Goal: Information Seeking & Learning: Check status

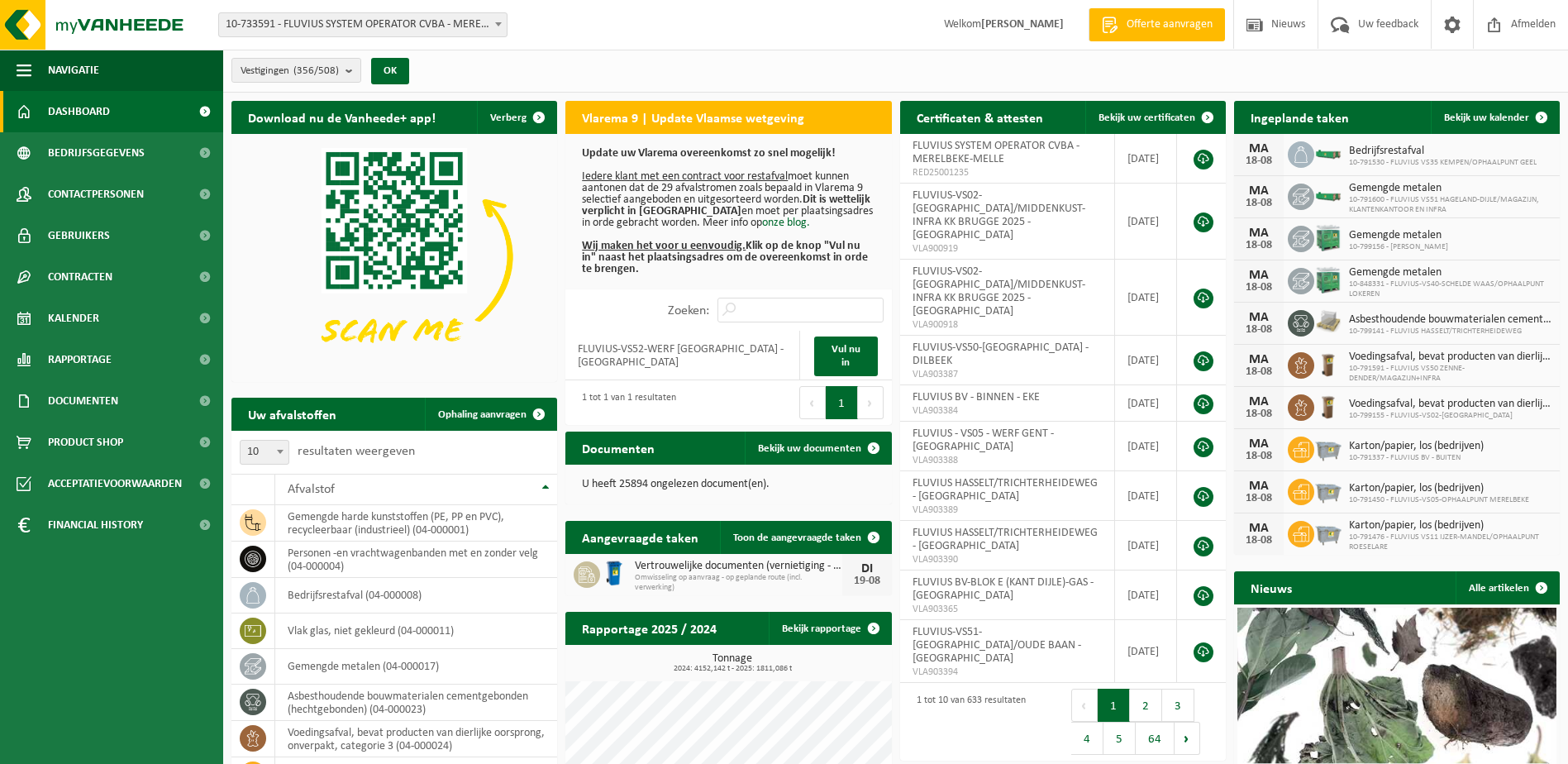
click at [487, 15] on span "10-733591 - FLUVIUS SYSTEM OPERATOR CVBA - MERELBEKE-MELLE" at bounding box center [362, 25] width 287 height 23
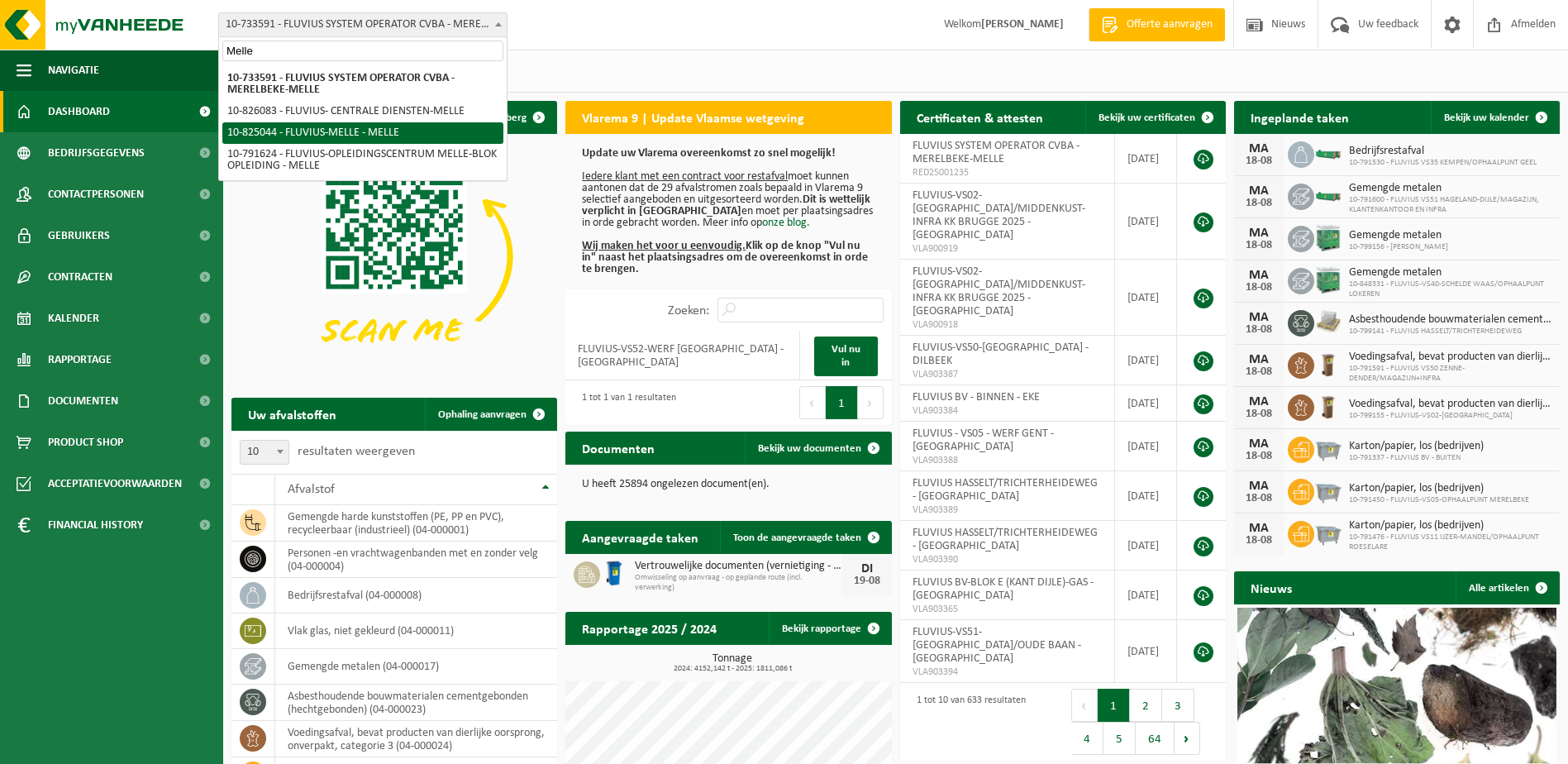
type input "Melle"
select select "85127"
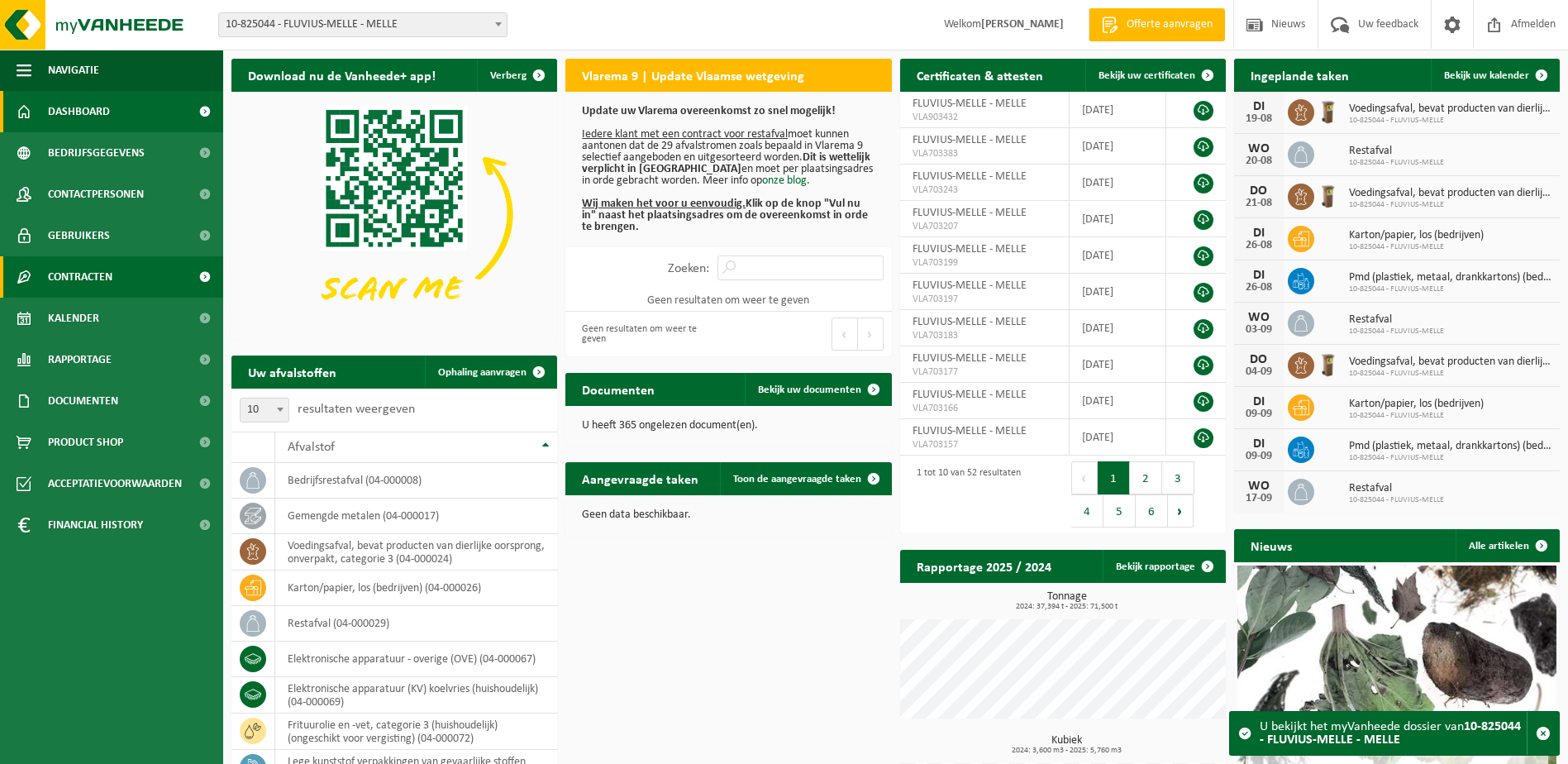
click at [87, 280] on span "Contracten" at bounding box center [80, 277] width 65 height 41
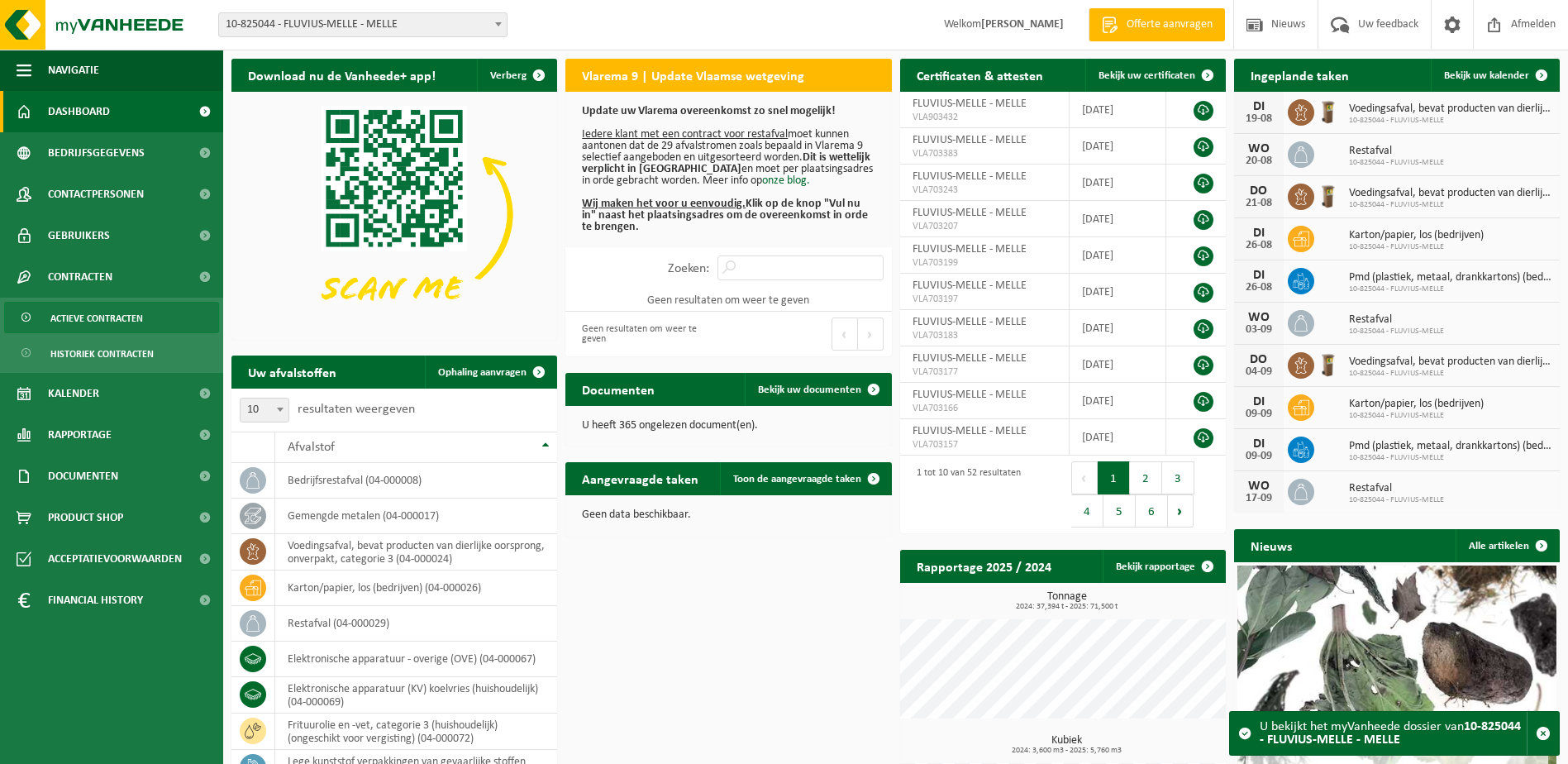
click at [94, 326] on span "Actieve contracten" at bounding box center [97, 318] width 93 height 31
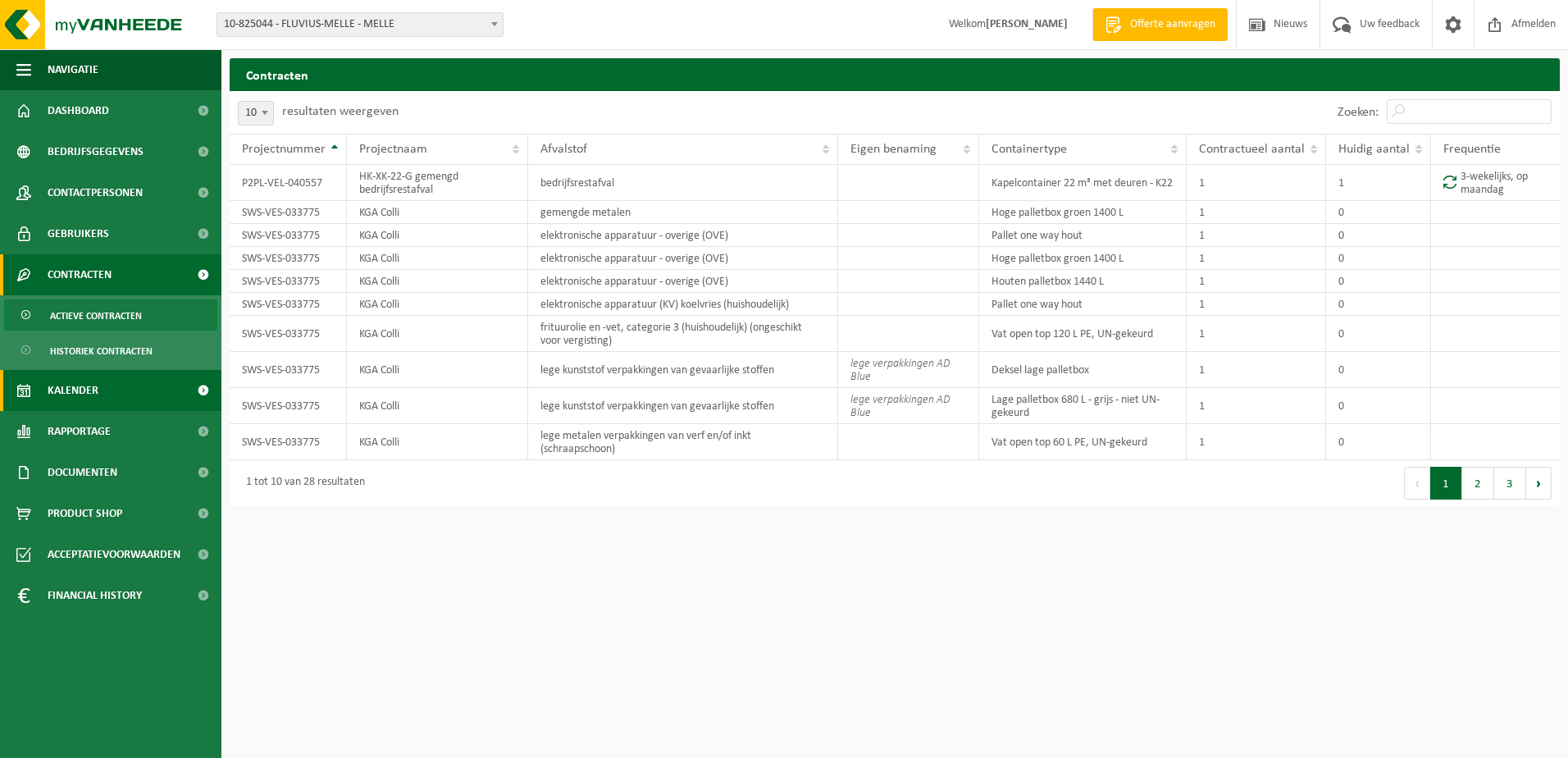
click at [95, 394] on span "Kalender" at bounding box center [73, 391] width 51 height 41
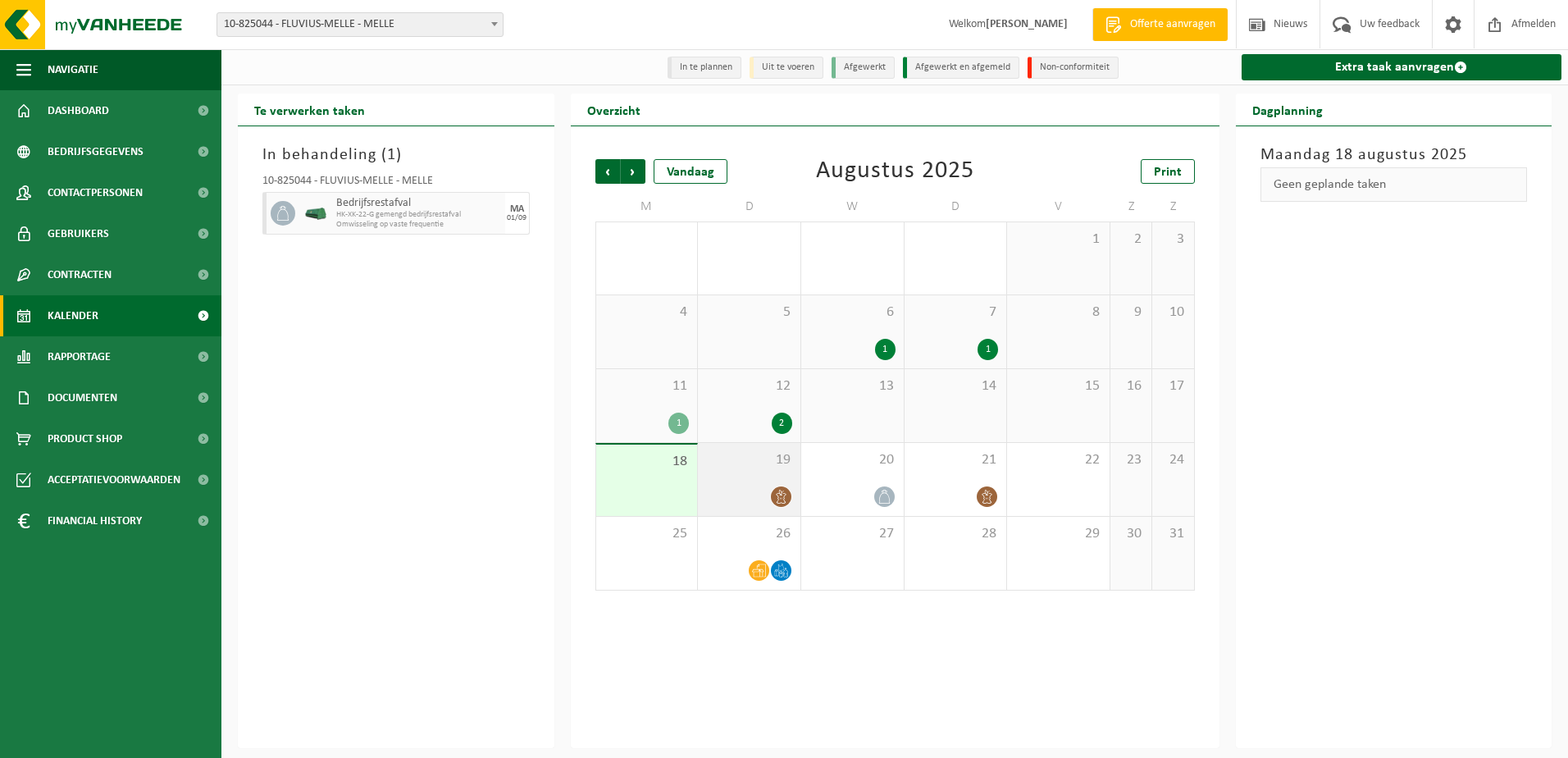
click at [739, 456] on span "19" at bounding box center [749, 460] width 86 height 18
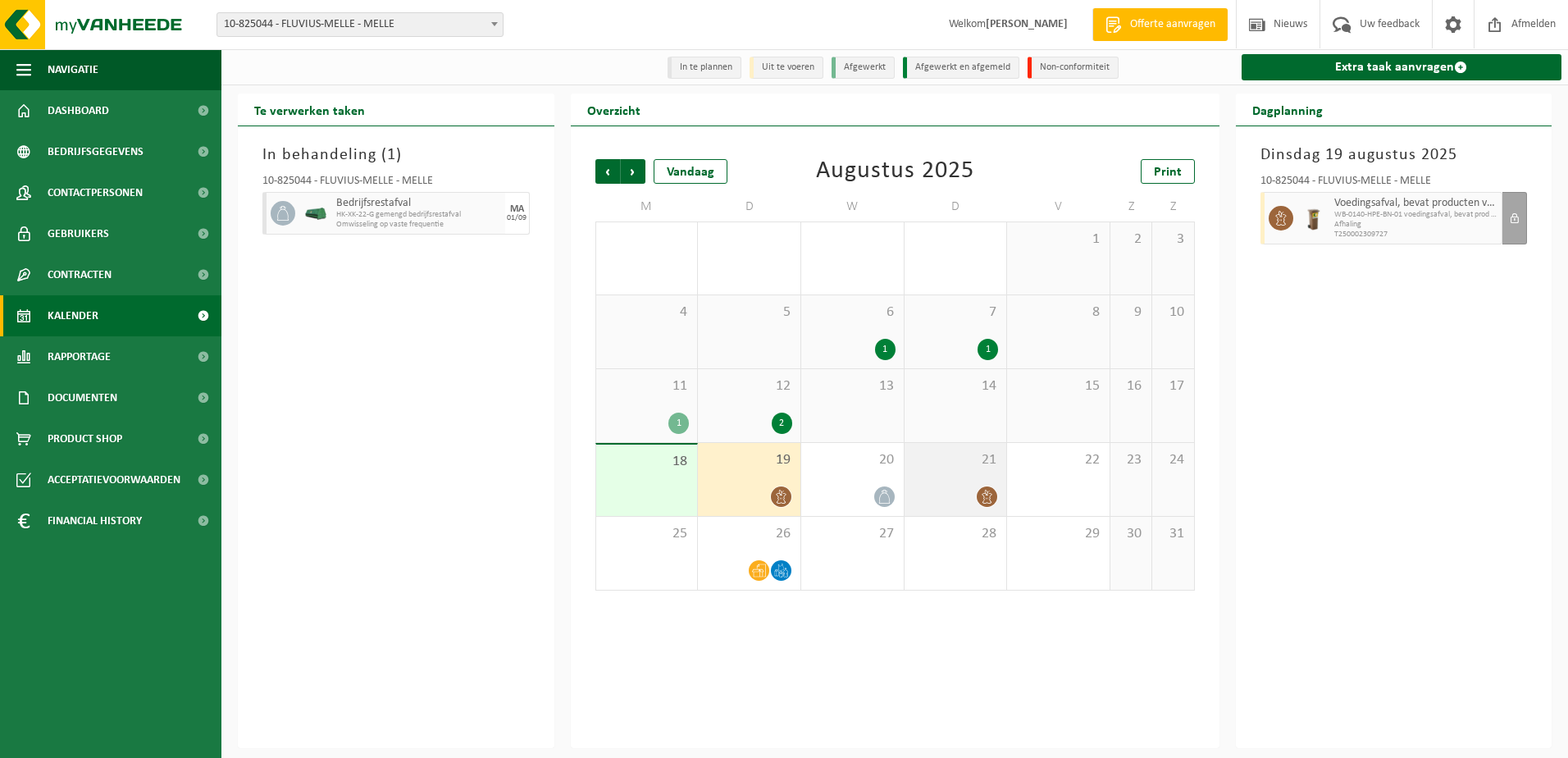
click at [971, 489] on div at bounding box center [955, 497] width 86 height 22
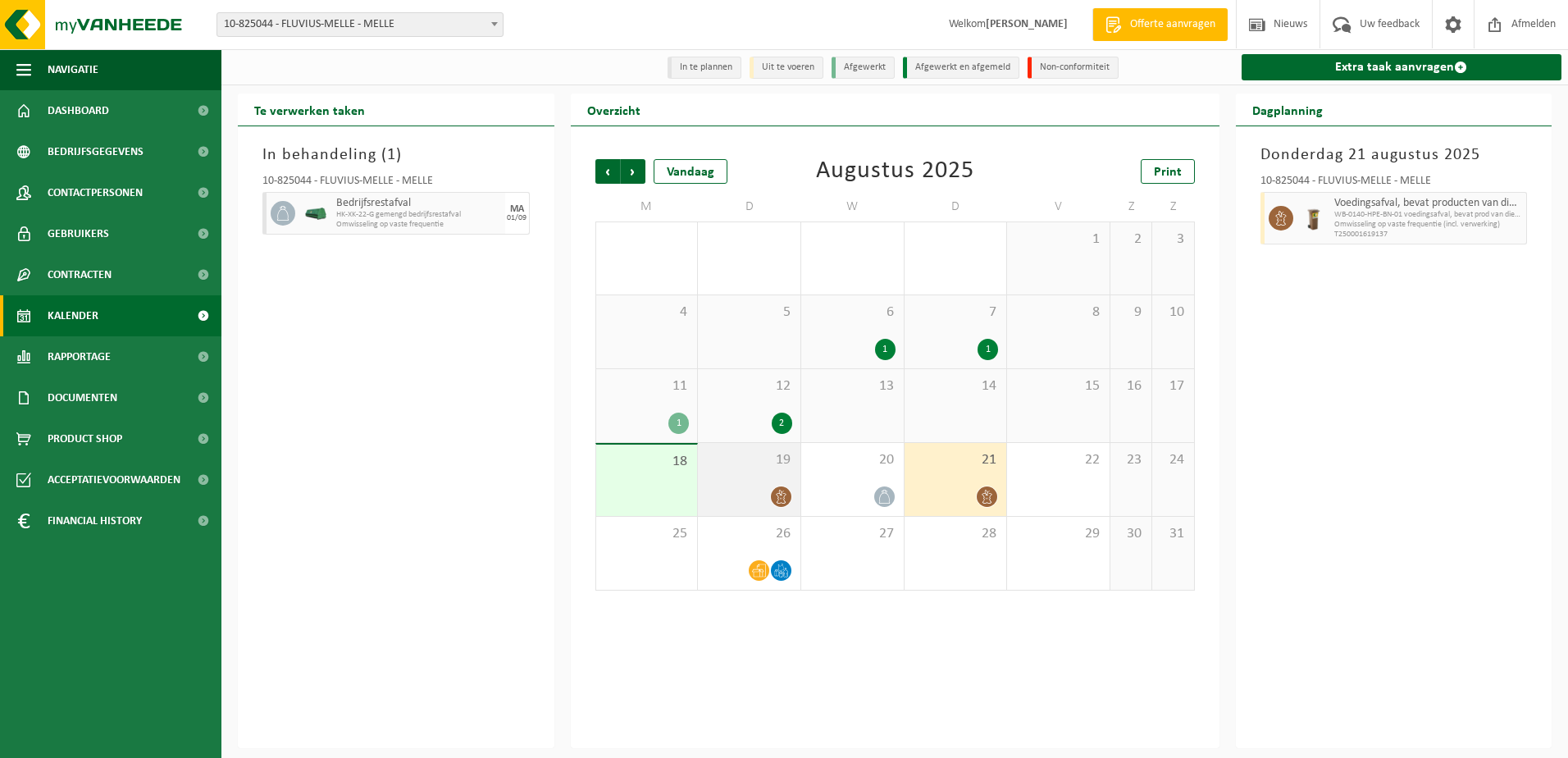
click at [767, 485] on div "19" at bounding box center [749, 479] width 103 height 73
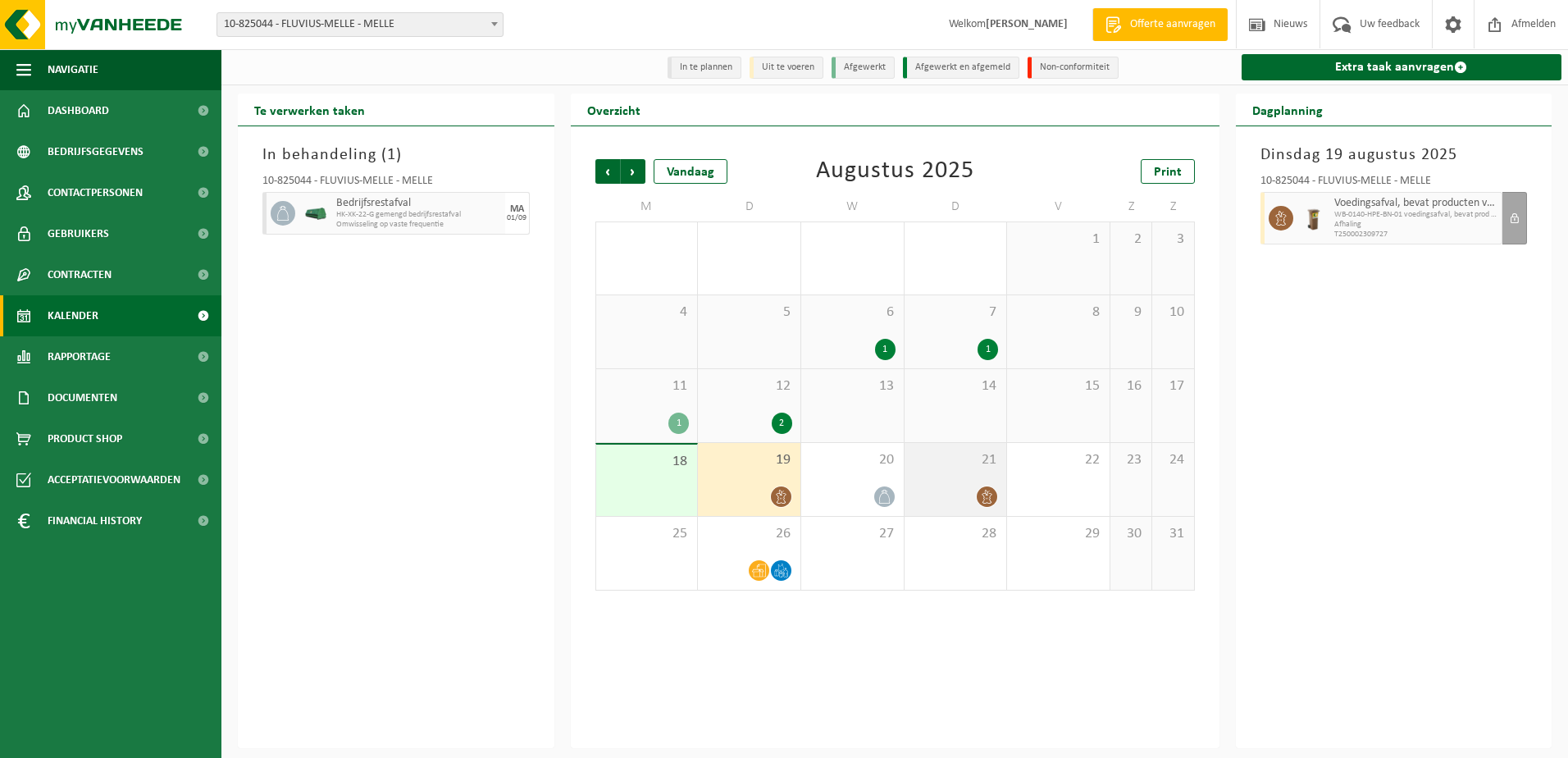
click at [974, 496] on div at bounding box center [955, 497] width 86 height 22
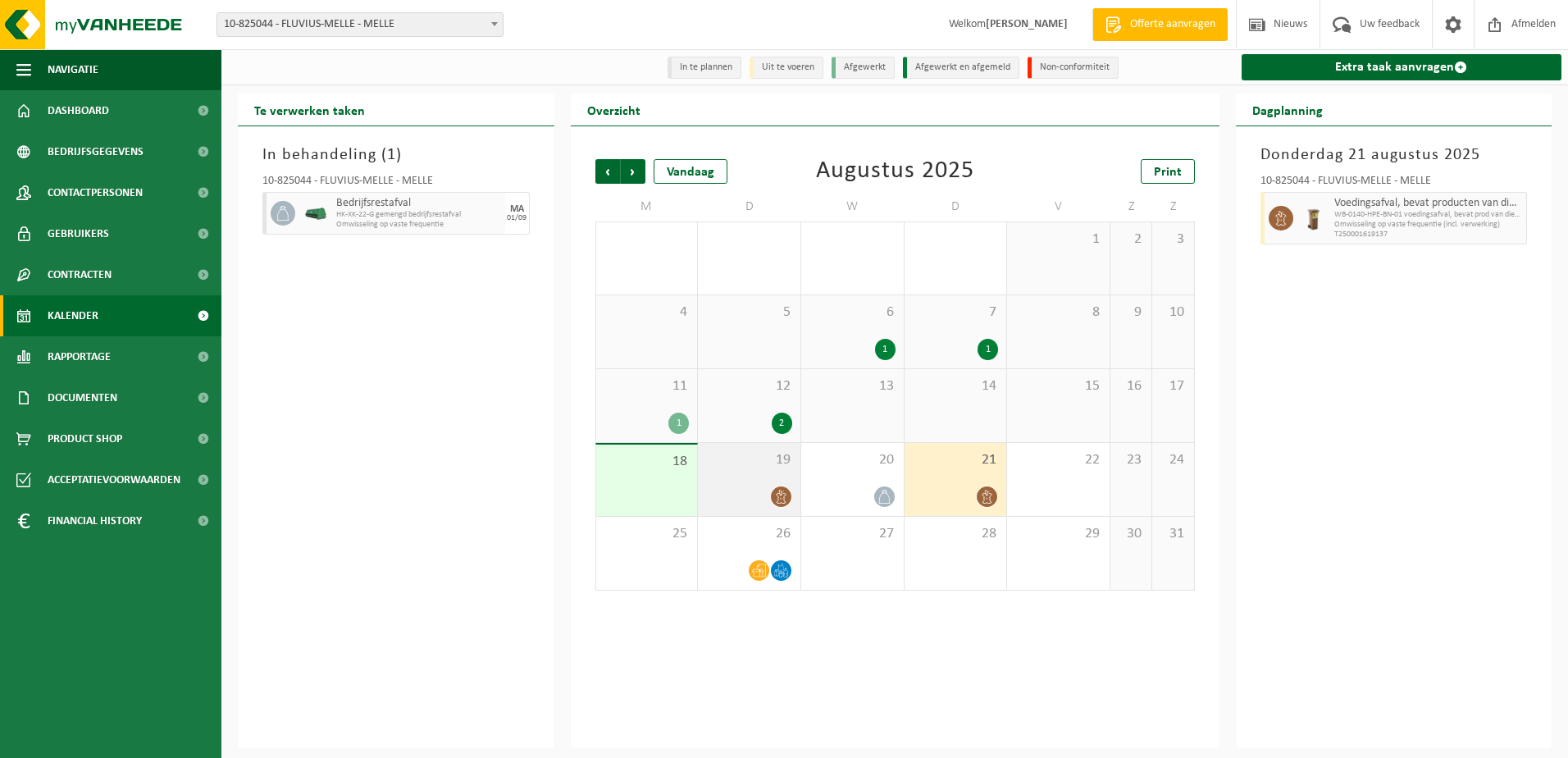
click at [759, 481] on div "19" at bounding box center [749, 479] width 103 height 73
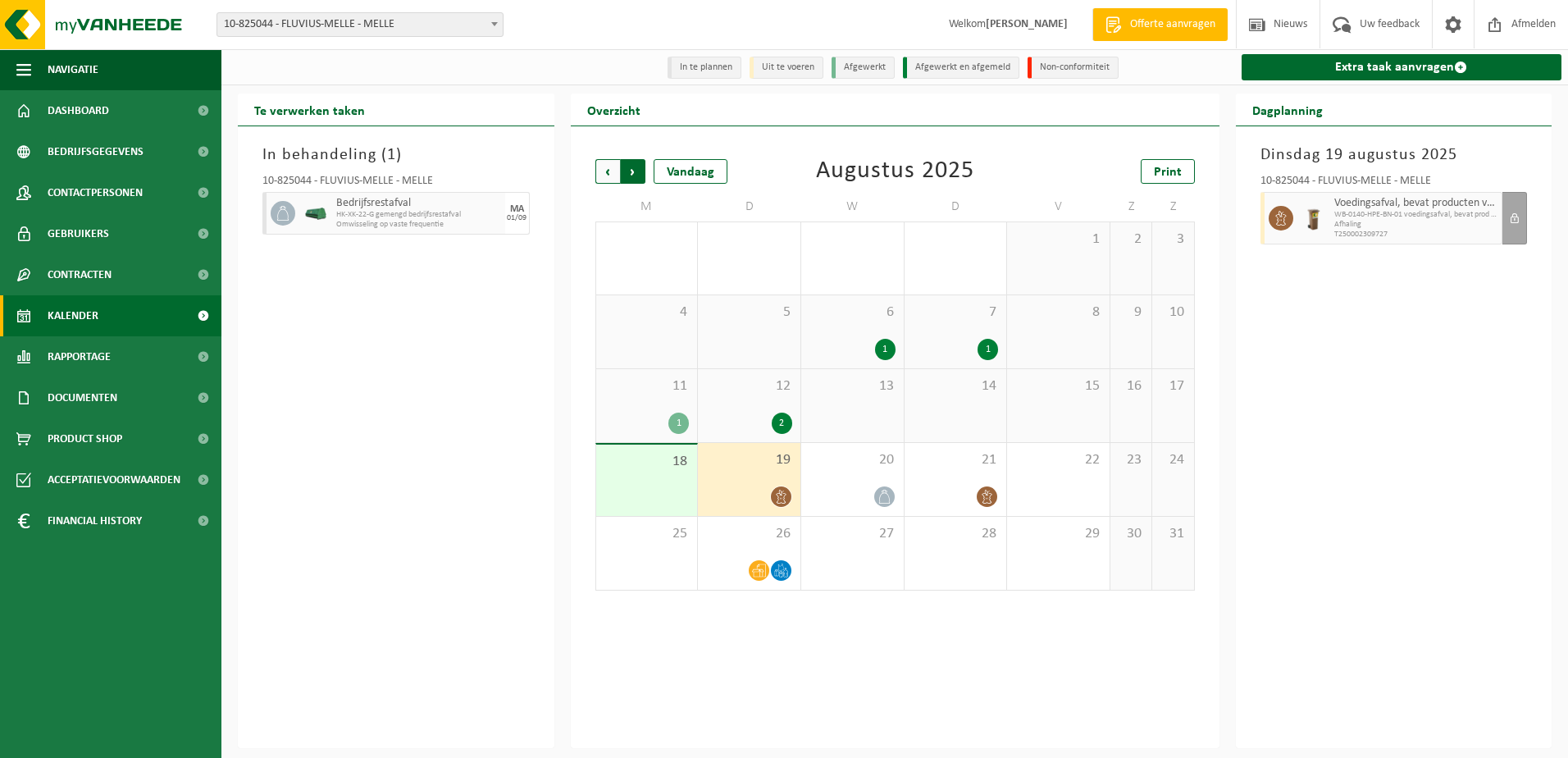
click at [603, 175] on span "Vorige" at bounding box center [607, 172] width 25 height 25
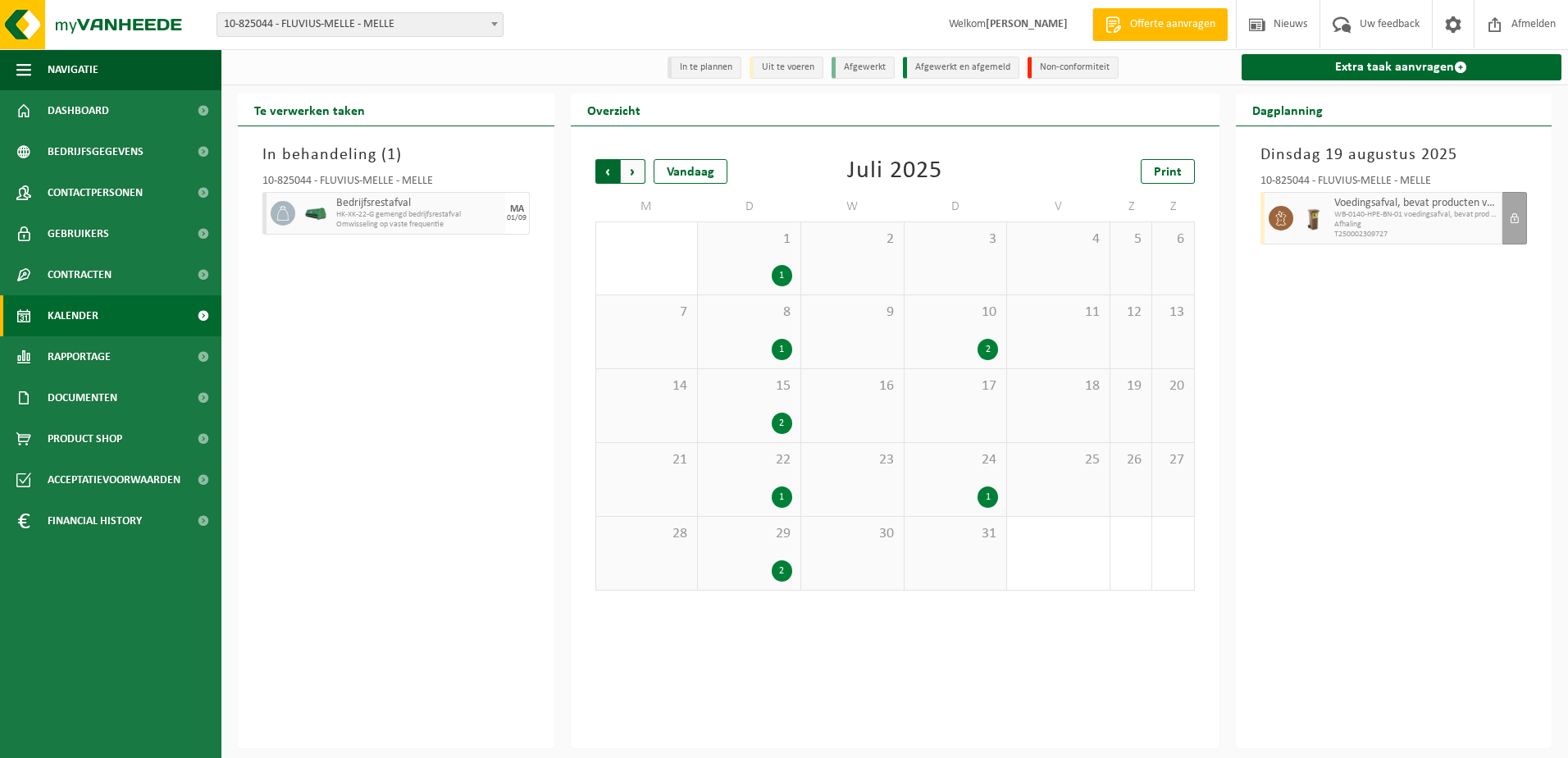
click at [632, 175] on span "Volgende" at bounding box center [633, 172] width 25 height 25
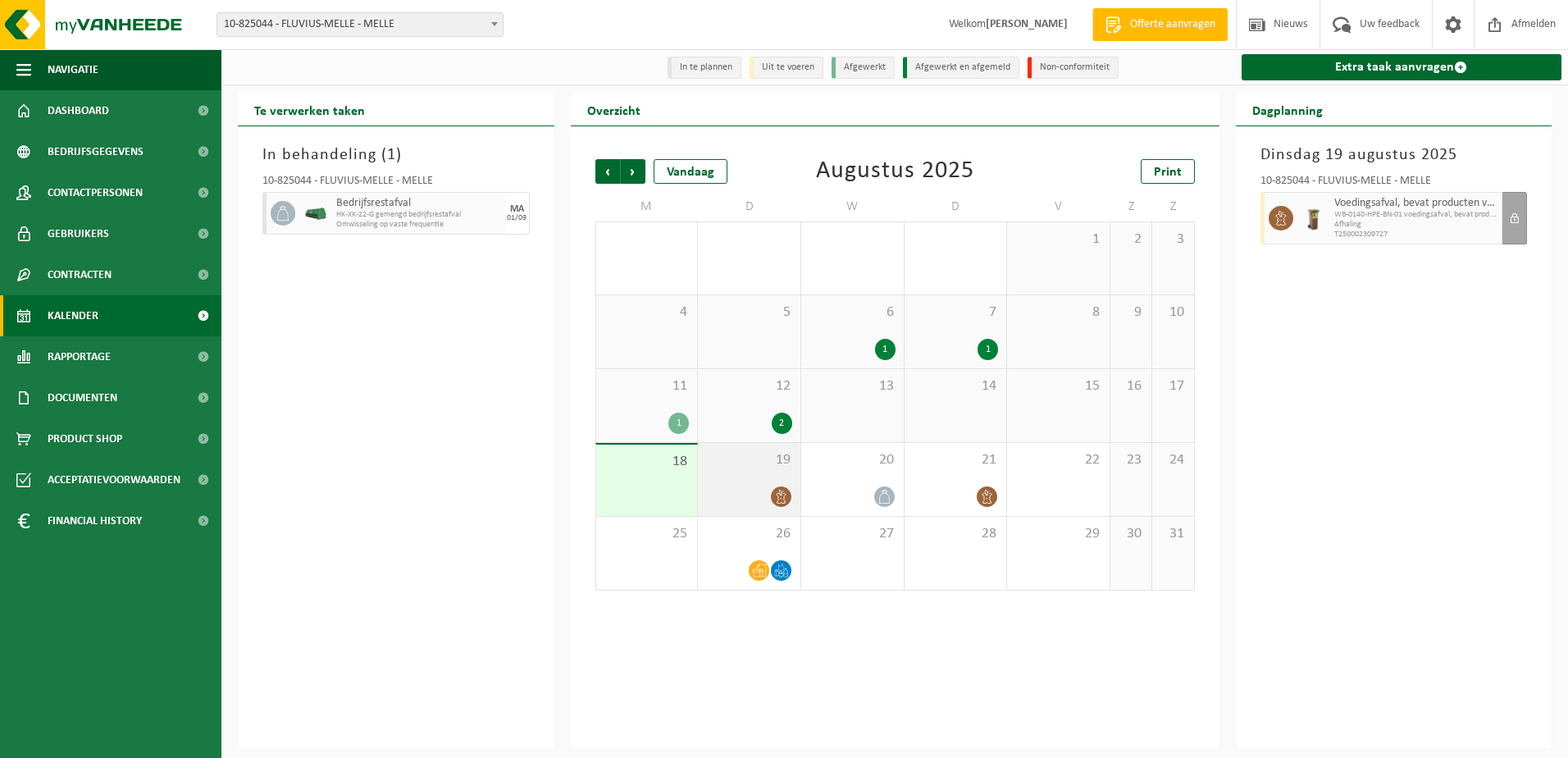
click at [755, 466] on span "19" at bounding box center [749, 460] width 86 height 18
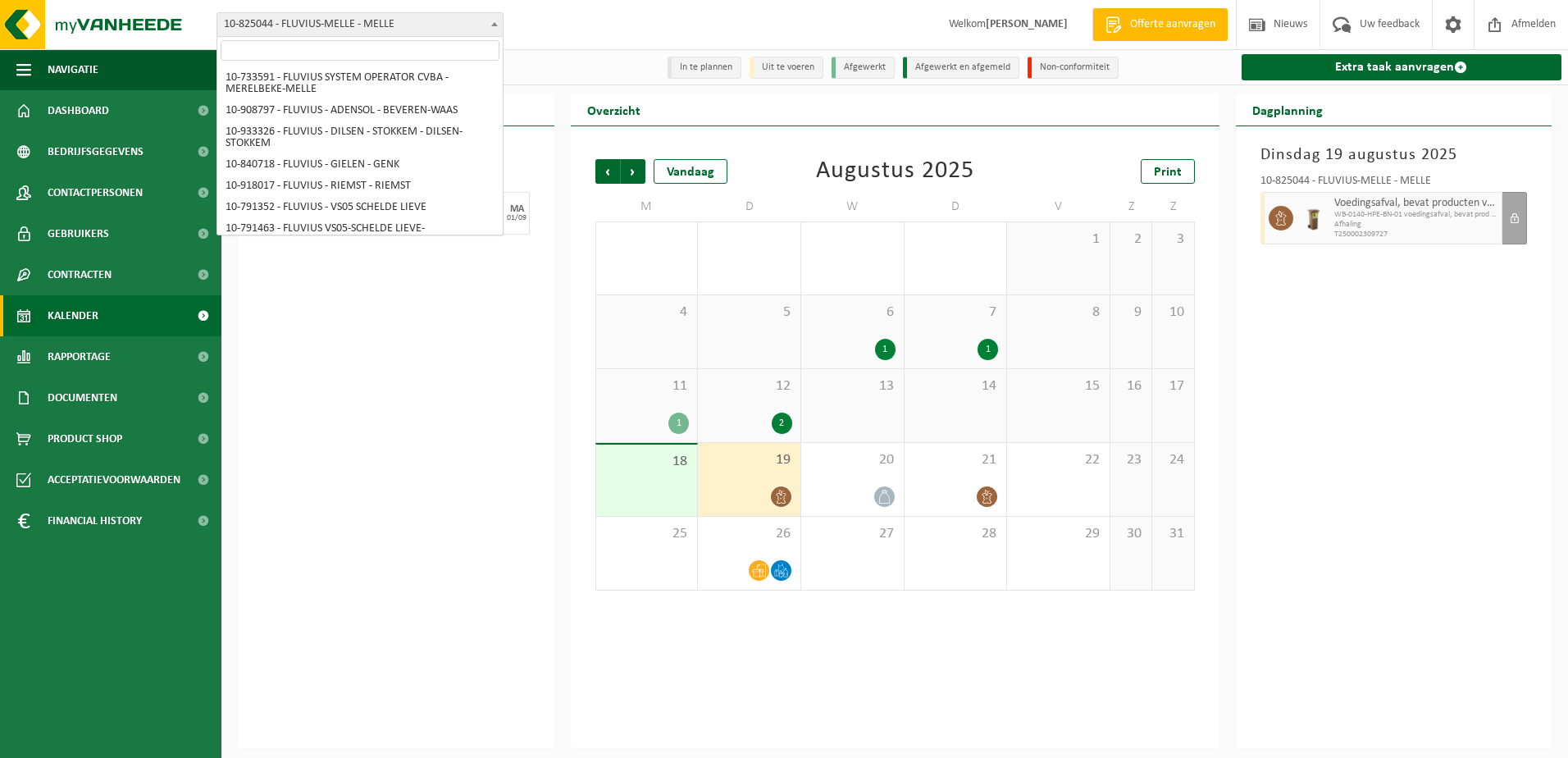
click at [434, 35] on span "10-825044 - FLUVIUS-MELLE - MELLE" at bounding box center [359, 25] width 285 height 23
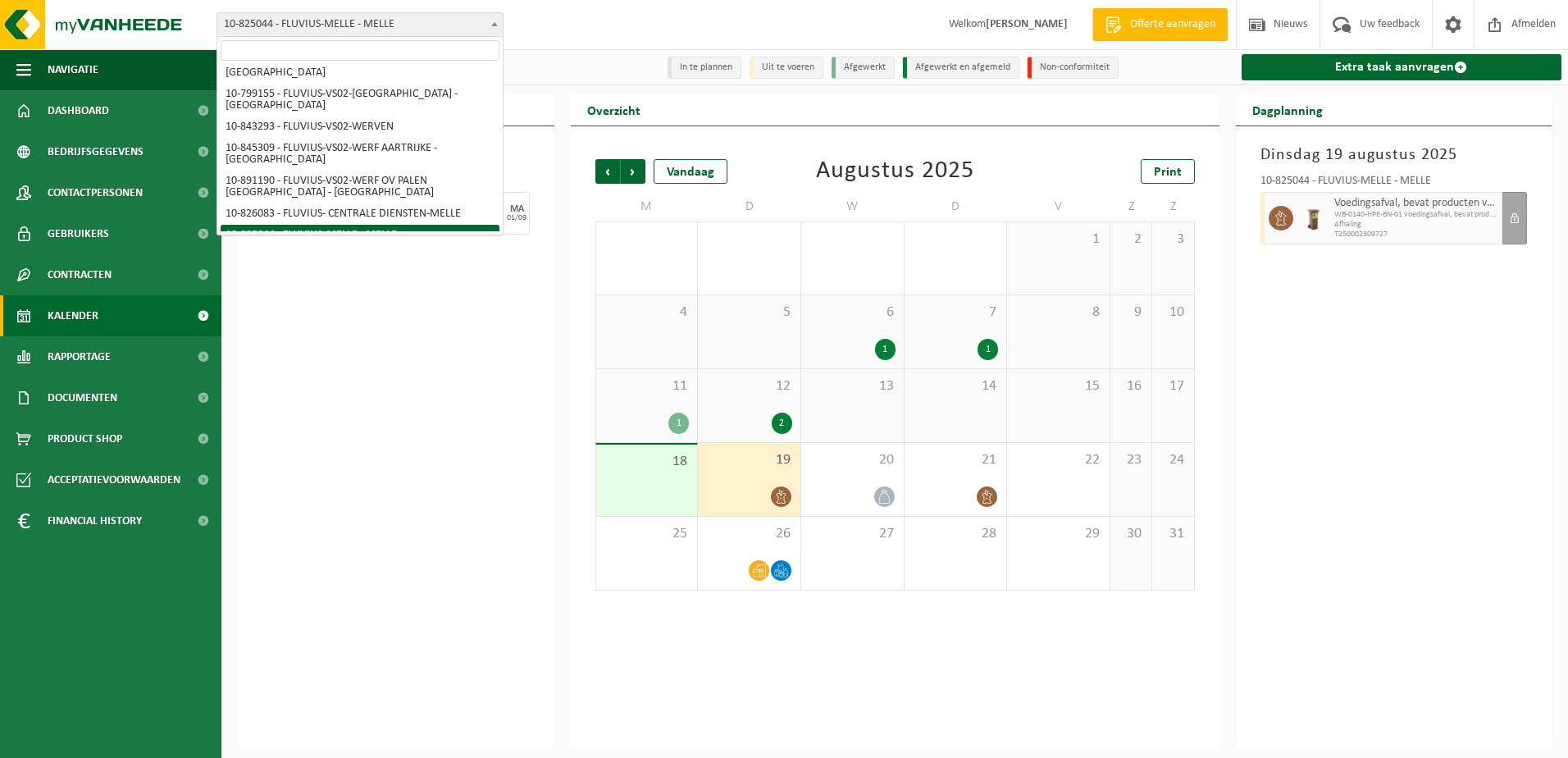
click at [409, 55] on input "search" at bounding box center [359, 50] width 279 height 21
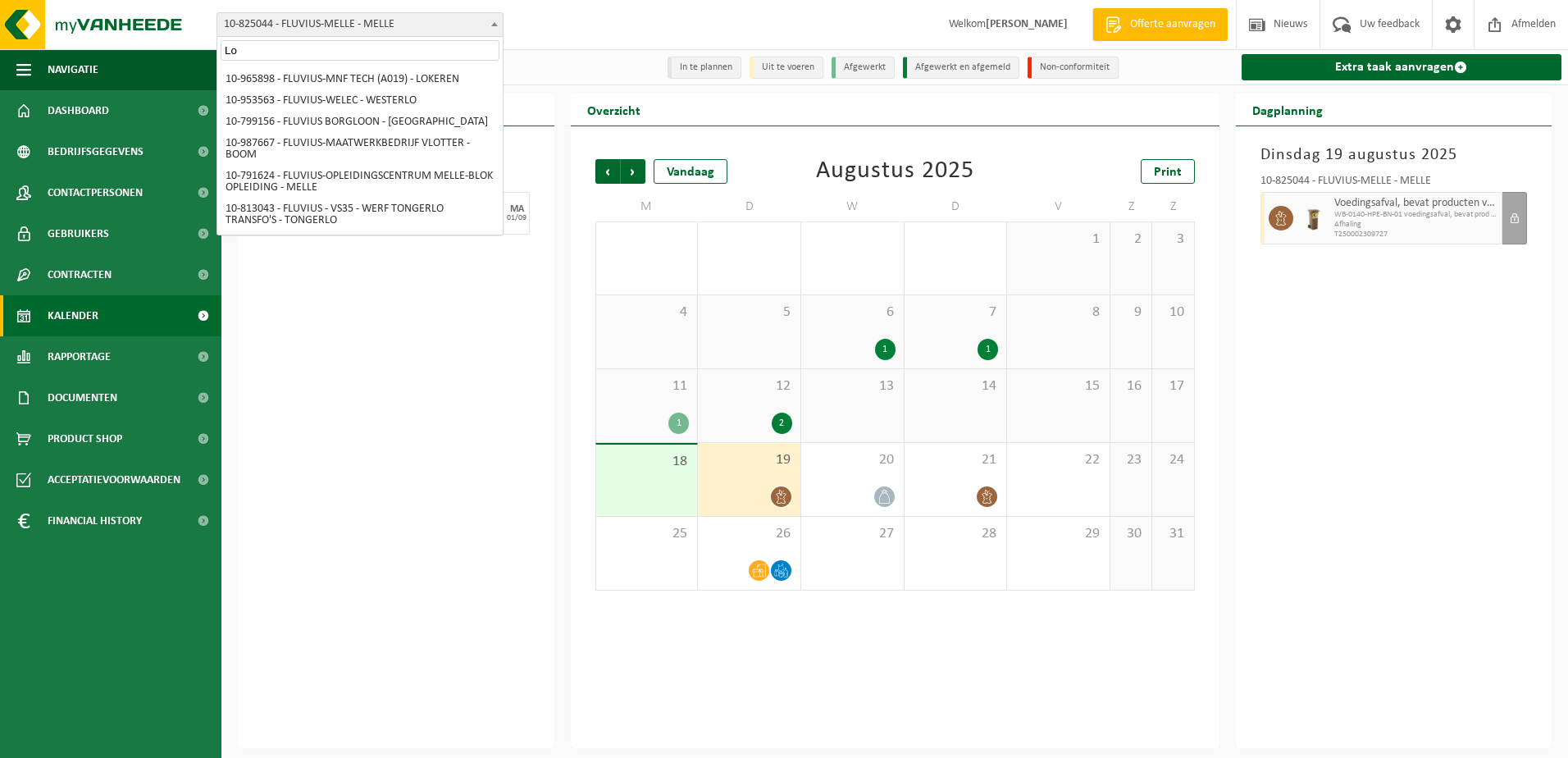
scroll to position [0, 0]
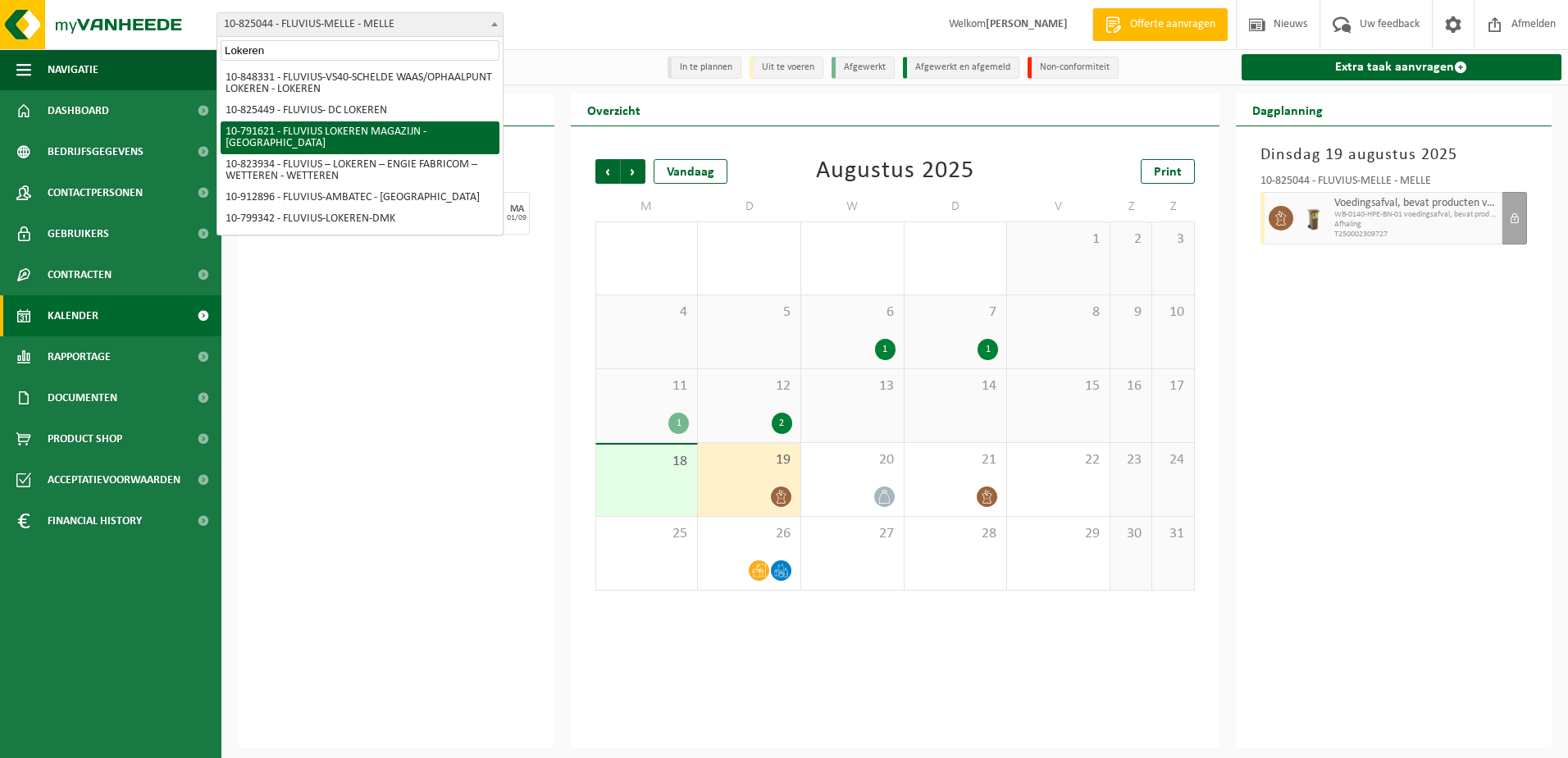
type input "Lokeren"
select select "30279"
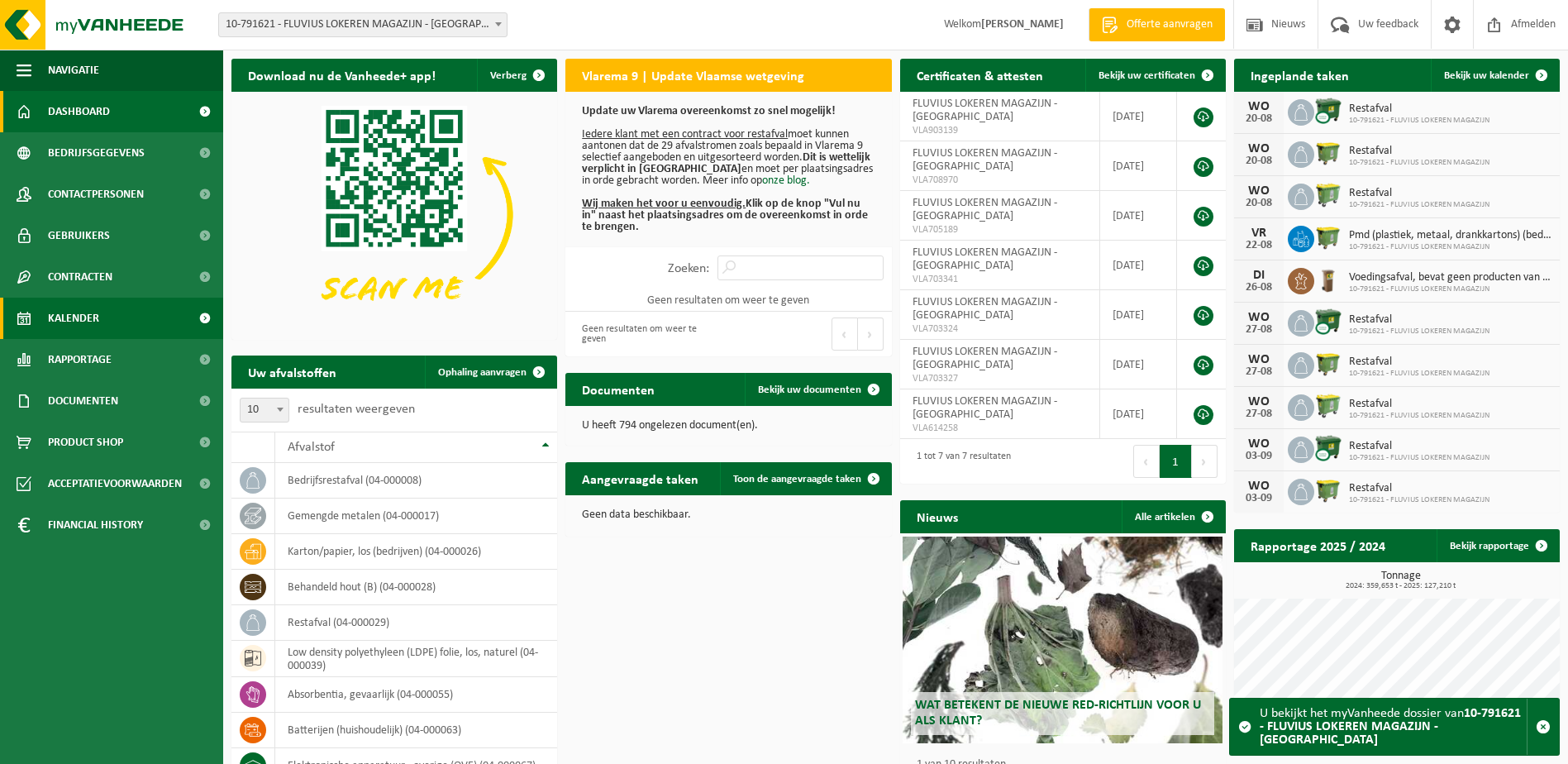
click at [93, 318] on span "Kalender" at bounding box center [74, 318] width 51 height 41
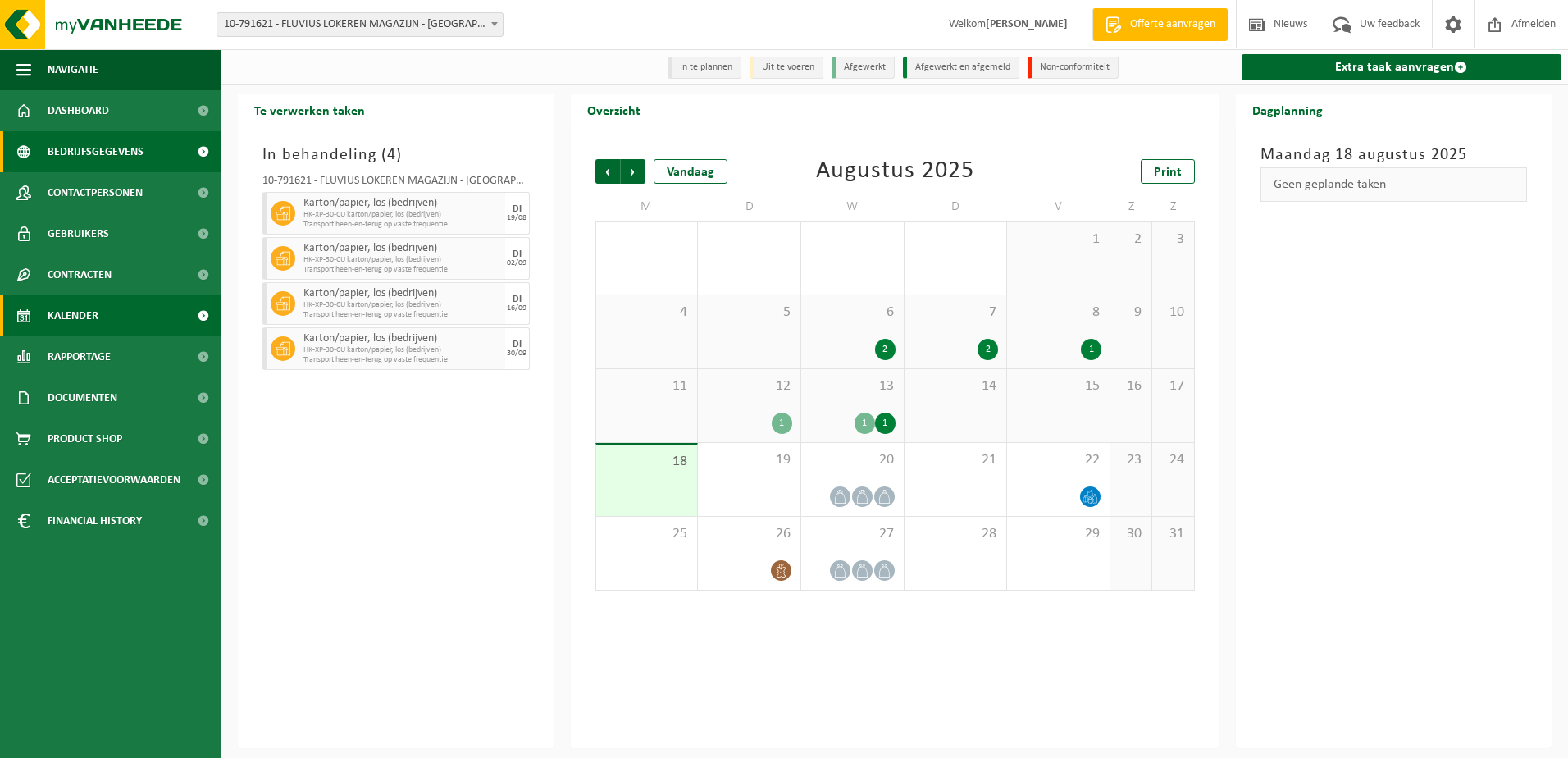
click at [77, 154] on span "Bedrijfsgegevens" at bounding box center [95, 152] width 96 height 41
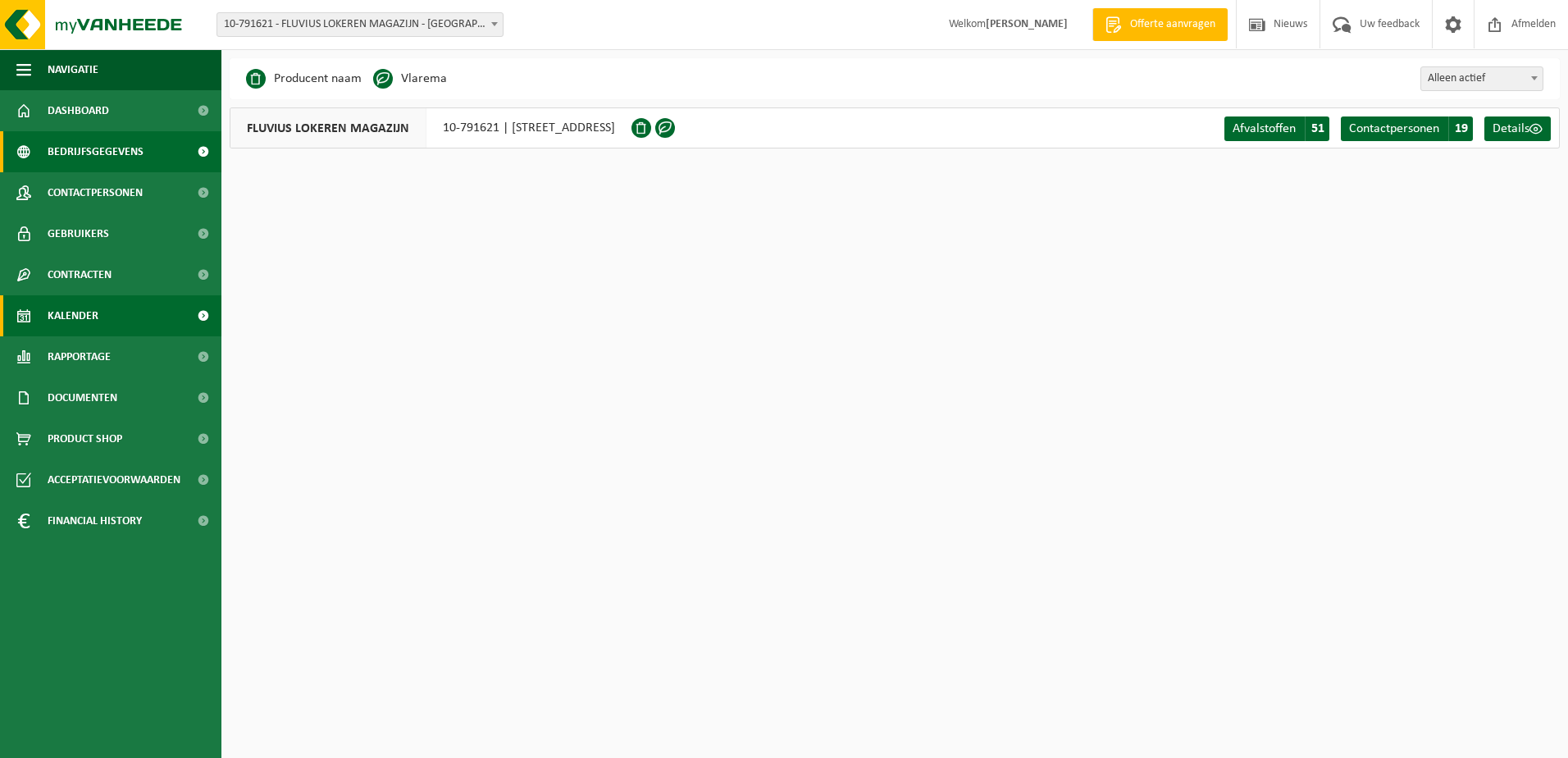
click at [99, 319] on link "Kalender" at bounding box center [110, 316] width 221 height 41
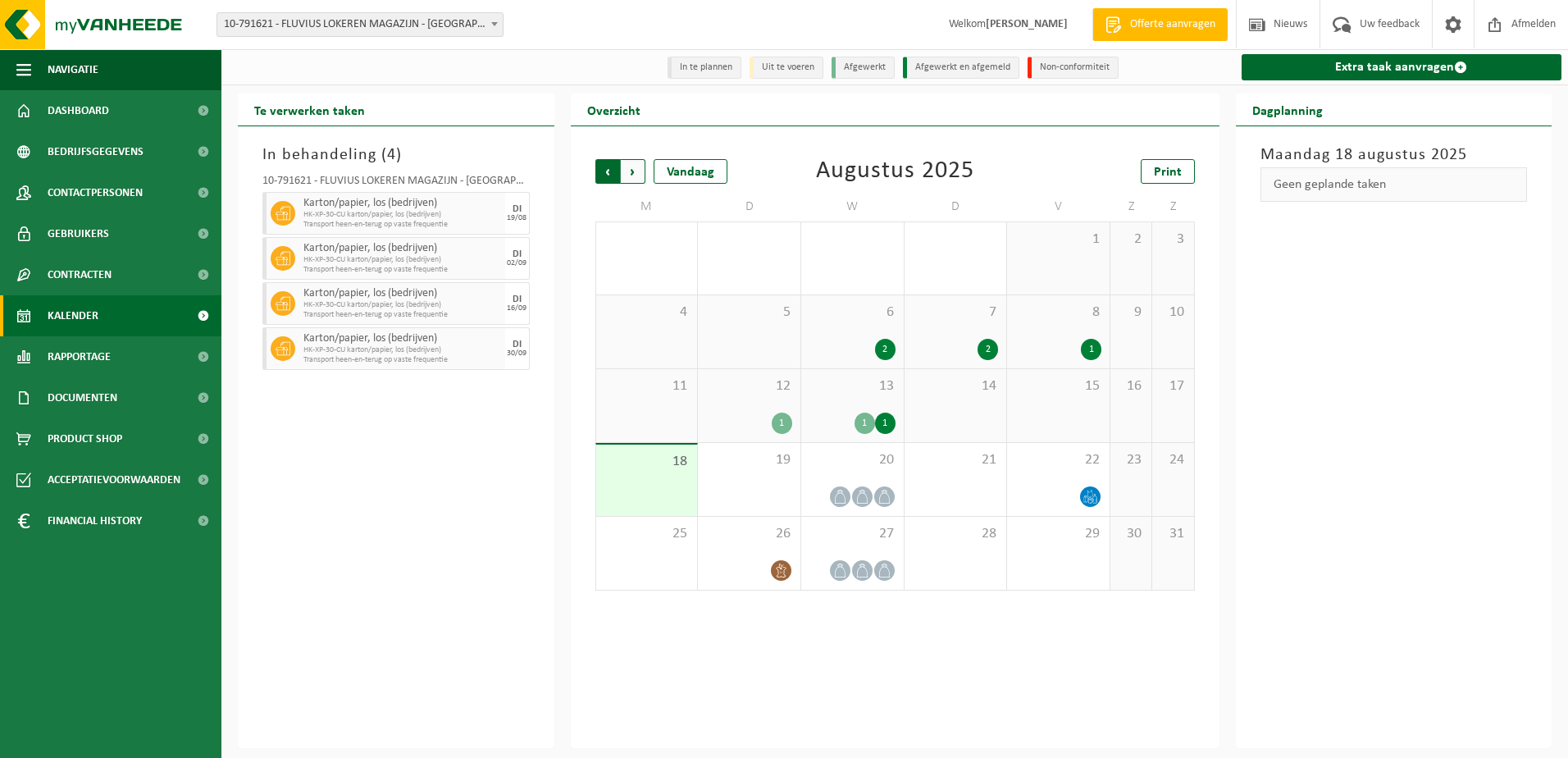
click at [640, 177] on span "Volgende" at bounding box center [633, 172] width 25 height 25
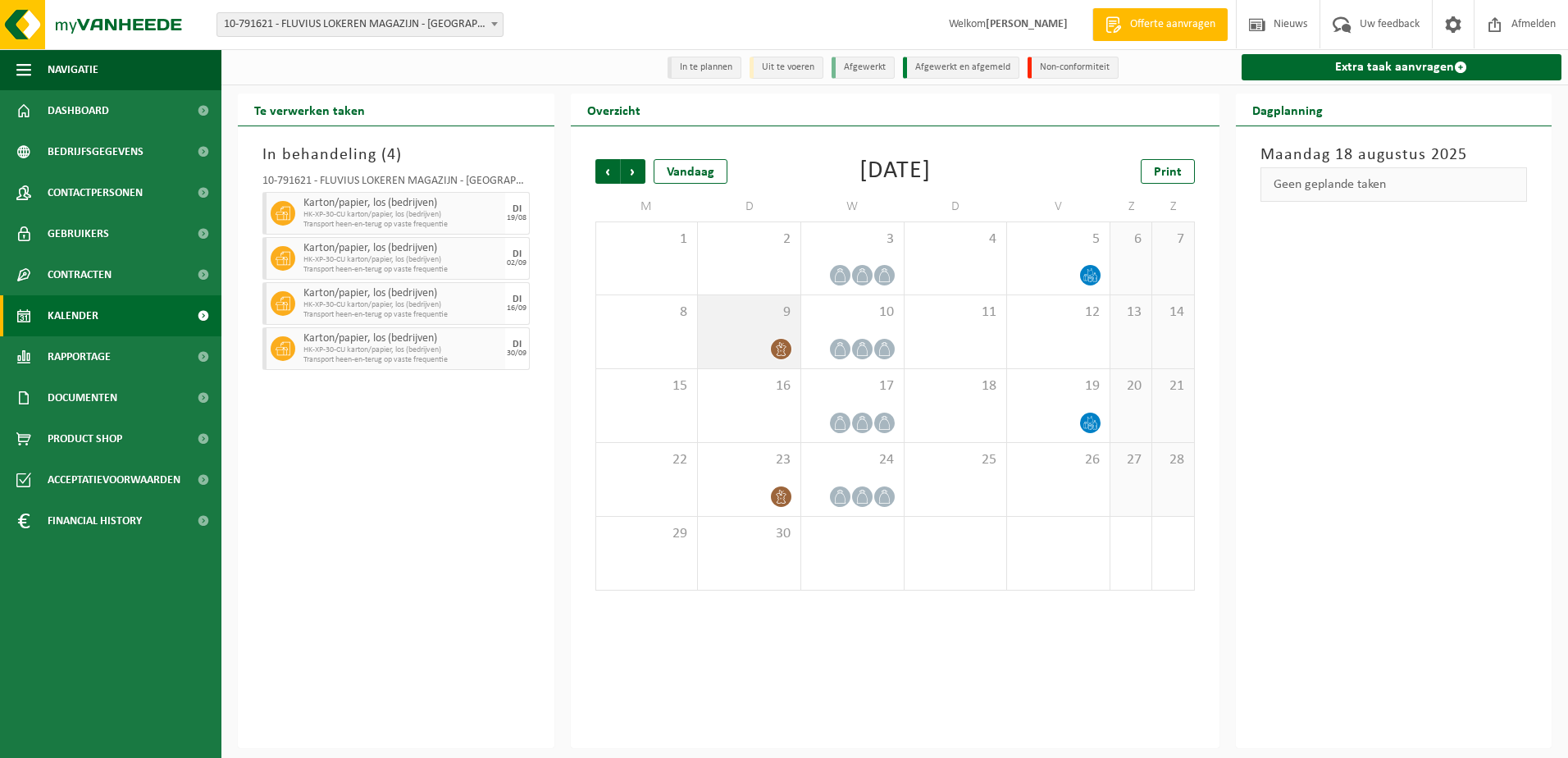
click at [754, 333] on div "9" at bounding box center [749, 331] width 103 height 73
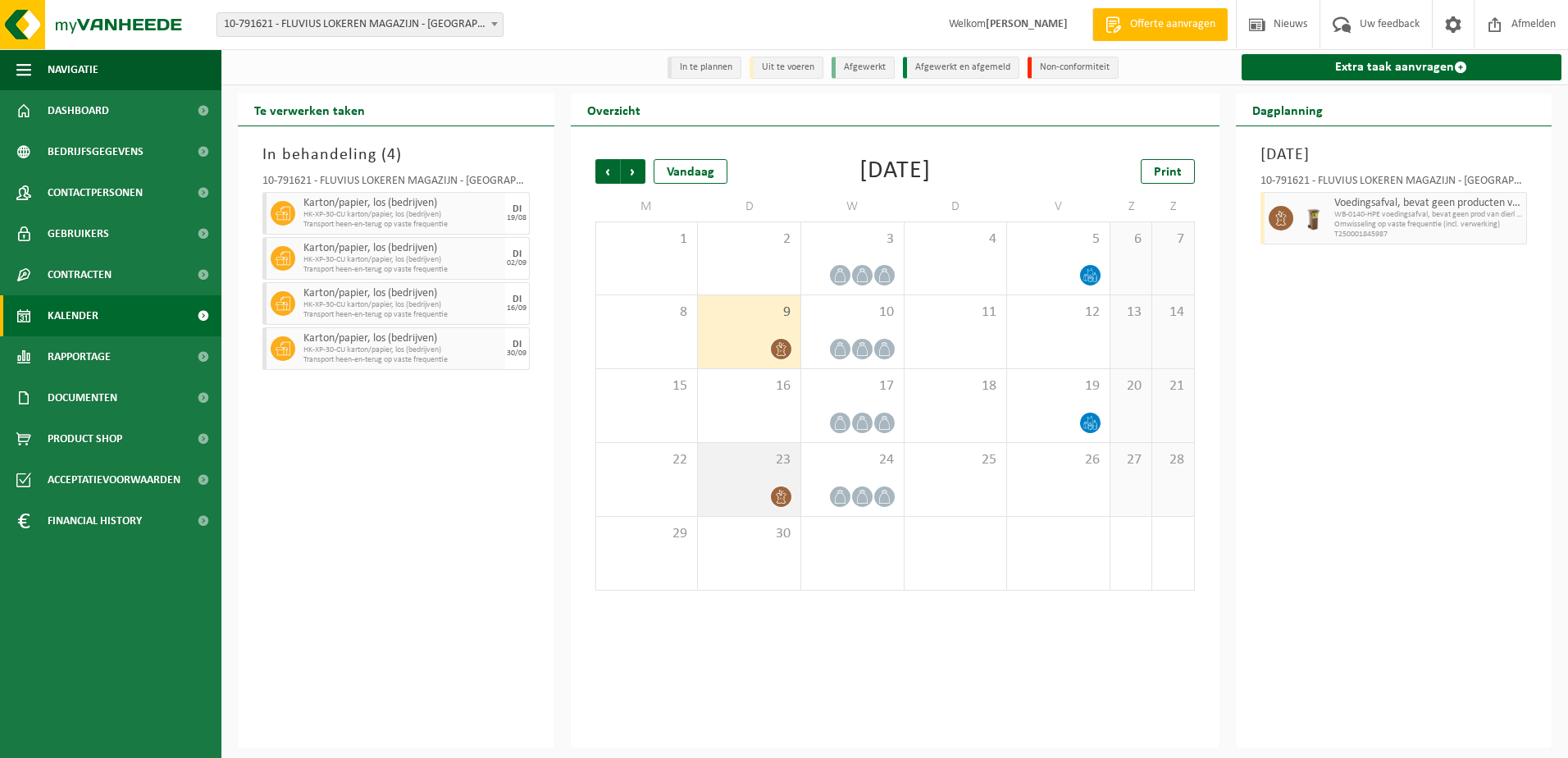
click at [749, 488] on div at bounding box center [749, 497] width 86 height 22
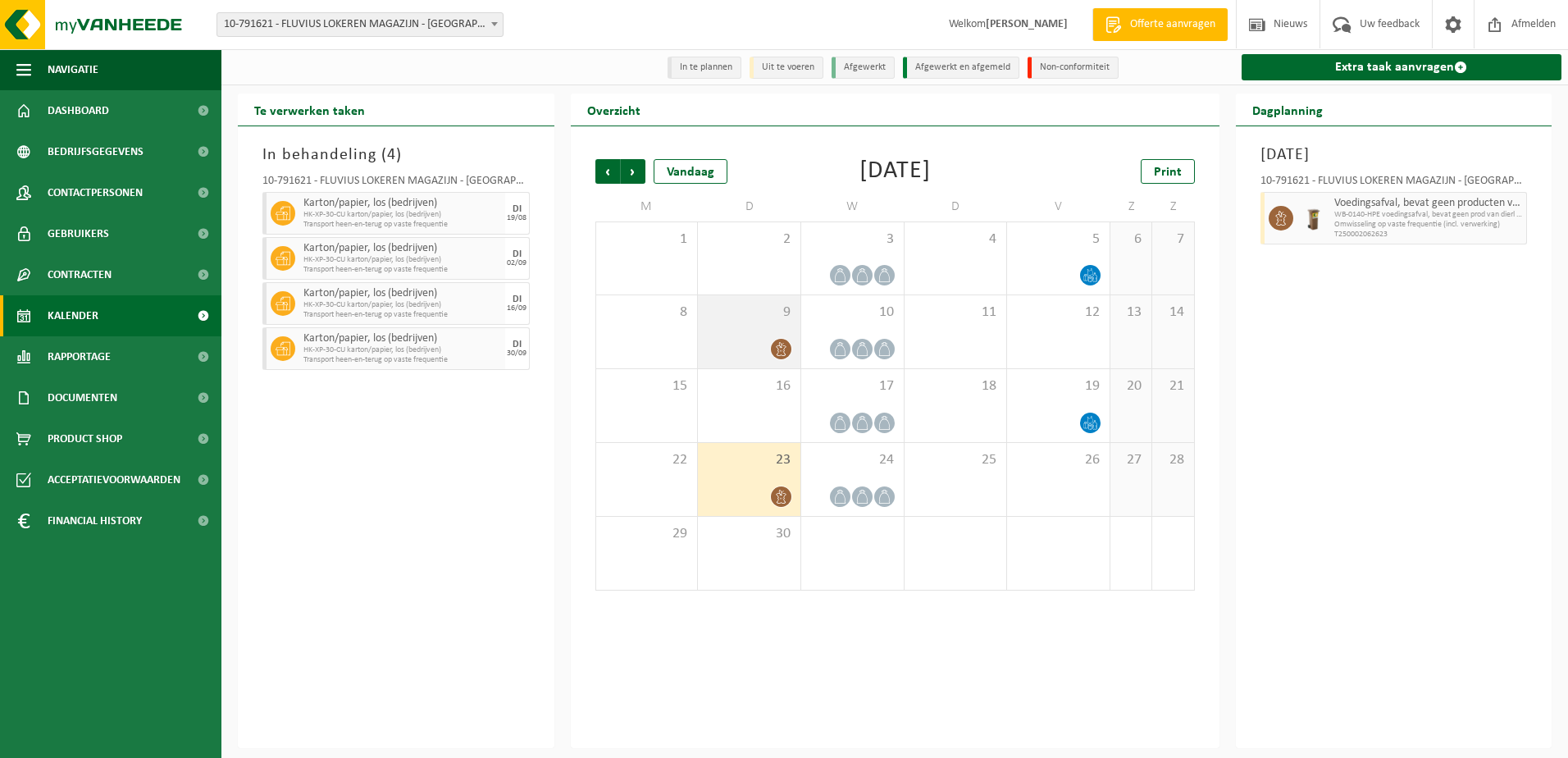
click at [759, 329] on div "9" at bounding box center [749, 331] width 103 height 73
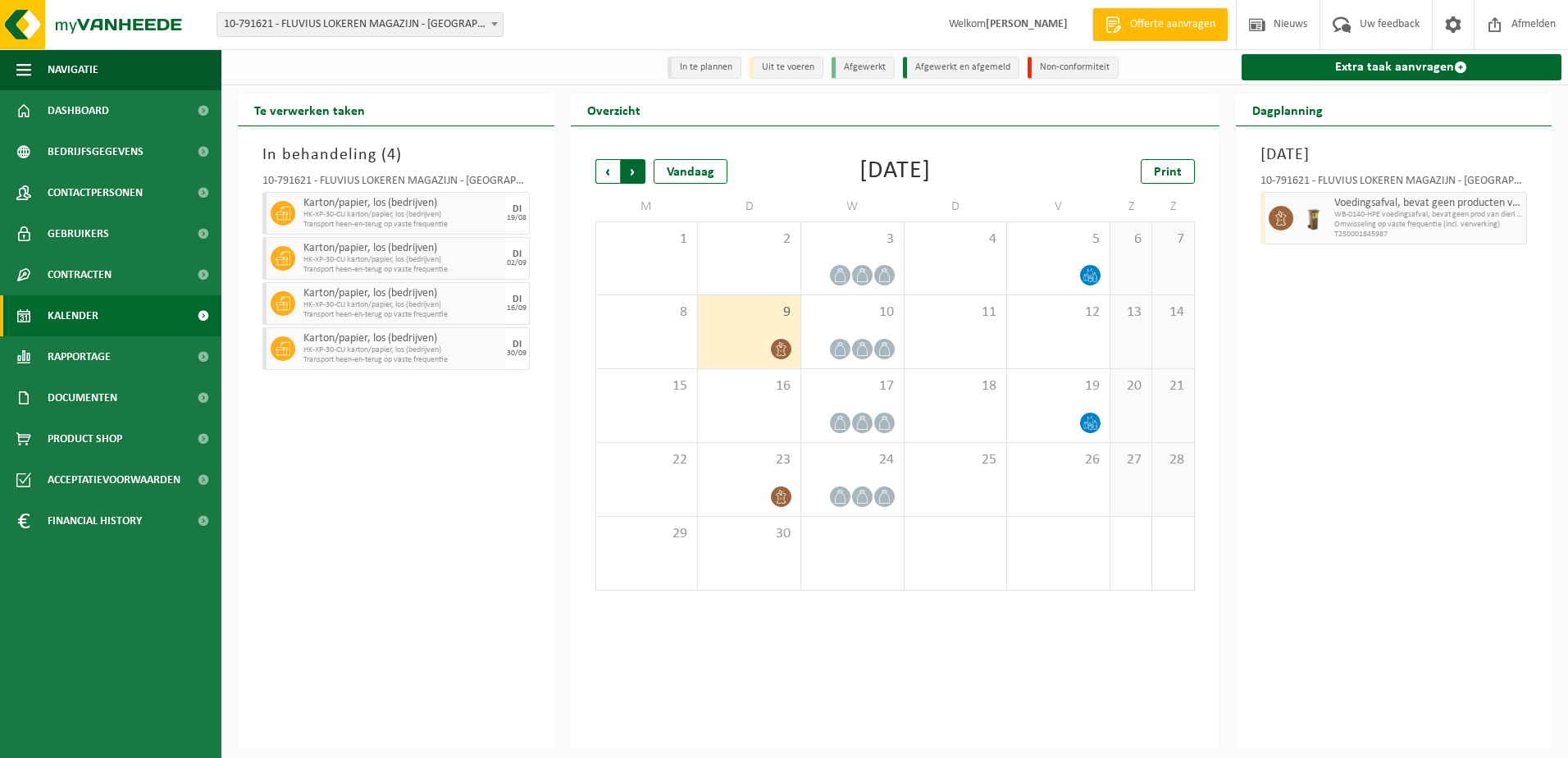
click at [607, 177] on span "Vorige" at bounding box center [607, 172] width 25 height 25
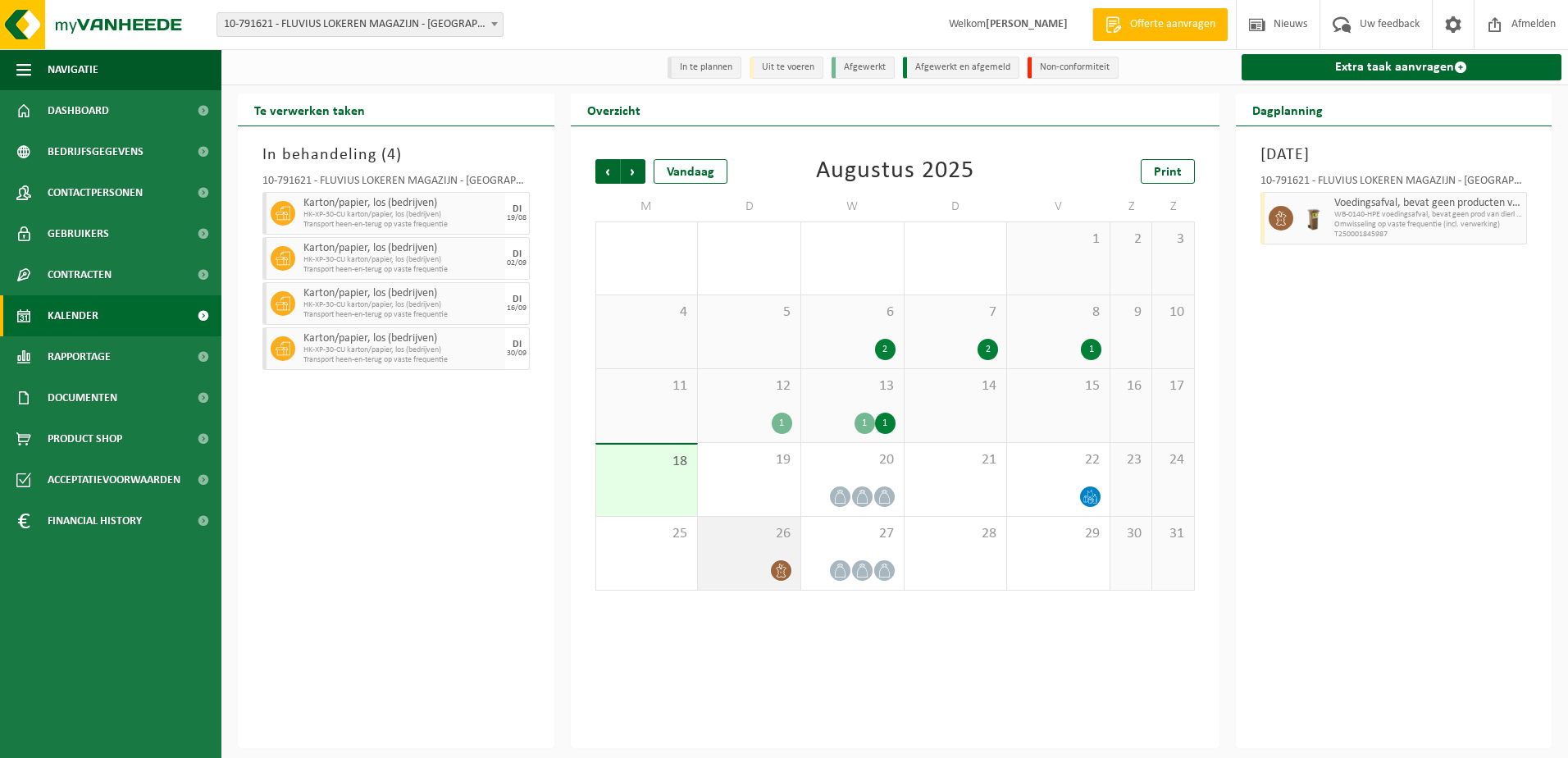
click at [770, 564] on div at bounding box center [749, 570] width 86 height 22
click at [638, 173] on span "Volgende" at bounding box center [633, 172] width 25 height 25
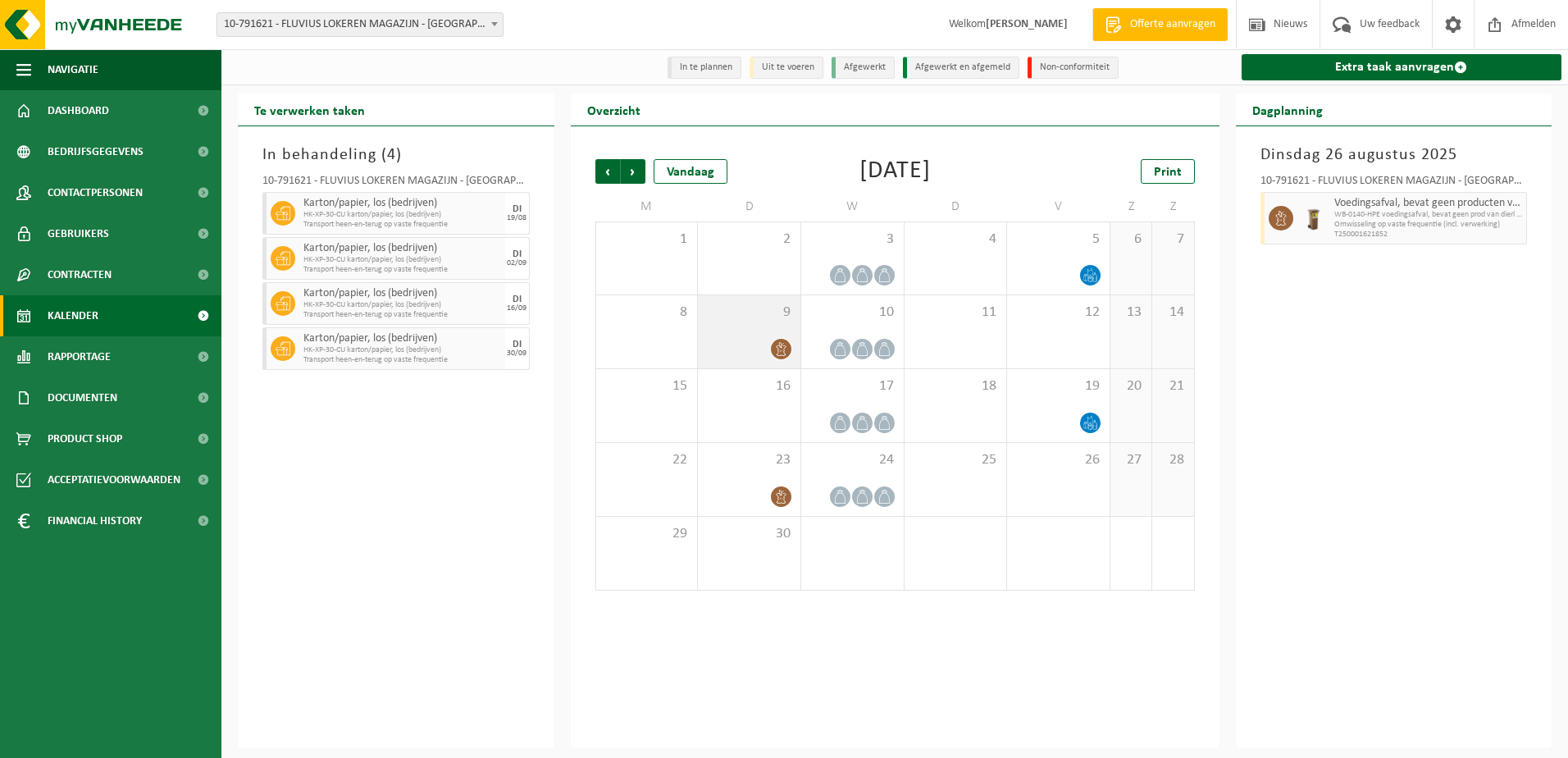
click at [768, 336] on div "9" at bounding box center [749, 331] width 103 height 73
click at [637, 170] on span "Volgende" at bounding box center [633, 172] width 25 height 25
click at [495, 30] on span at bounding box center [495, 24] width 16 height 21
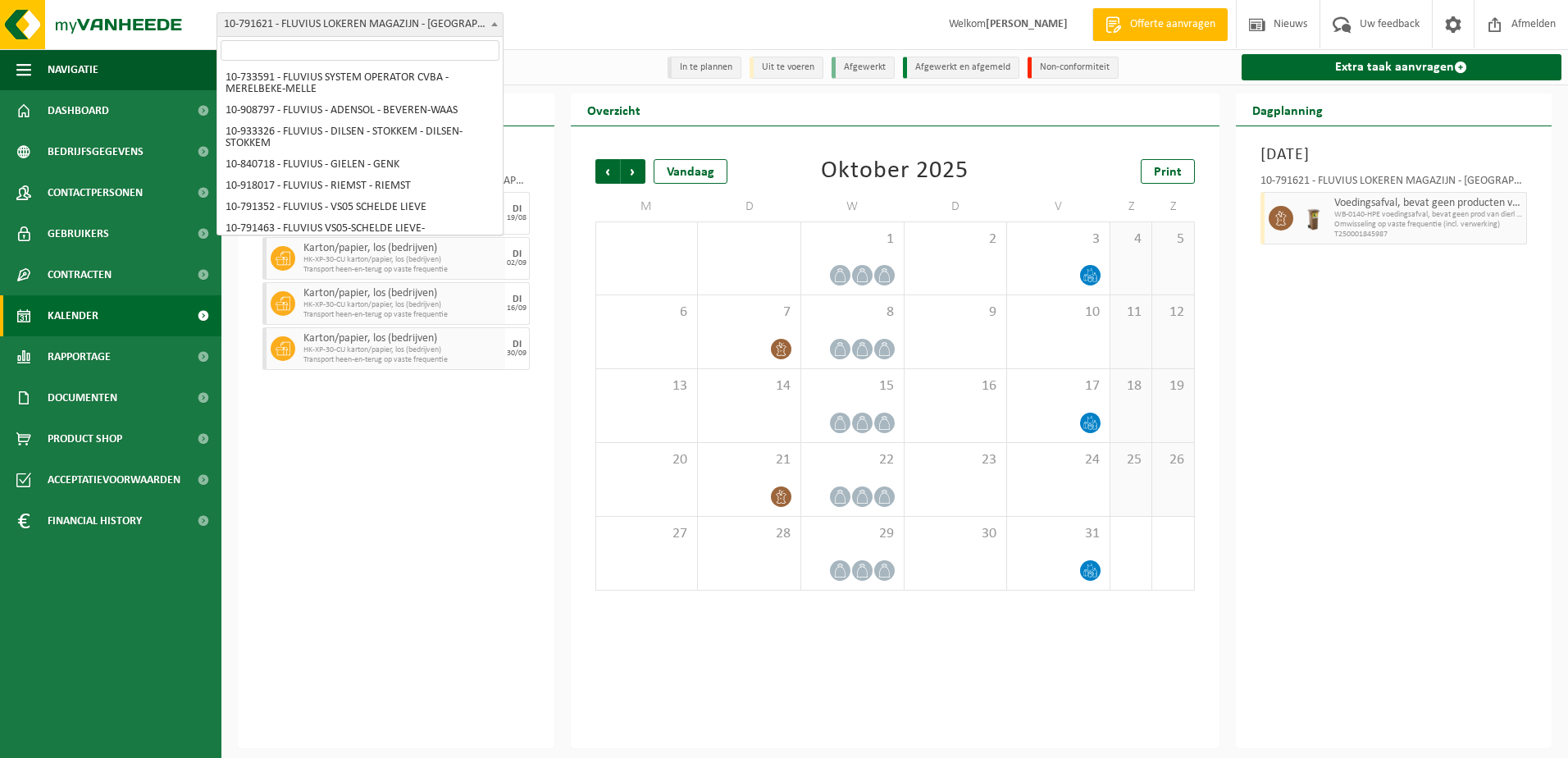
scroll to position [8692, 0]
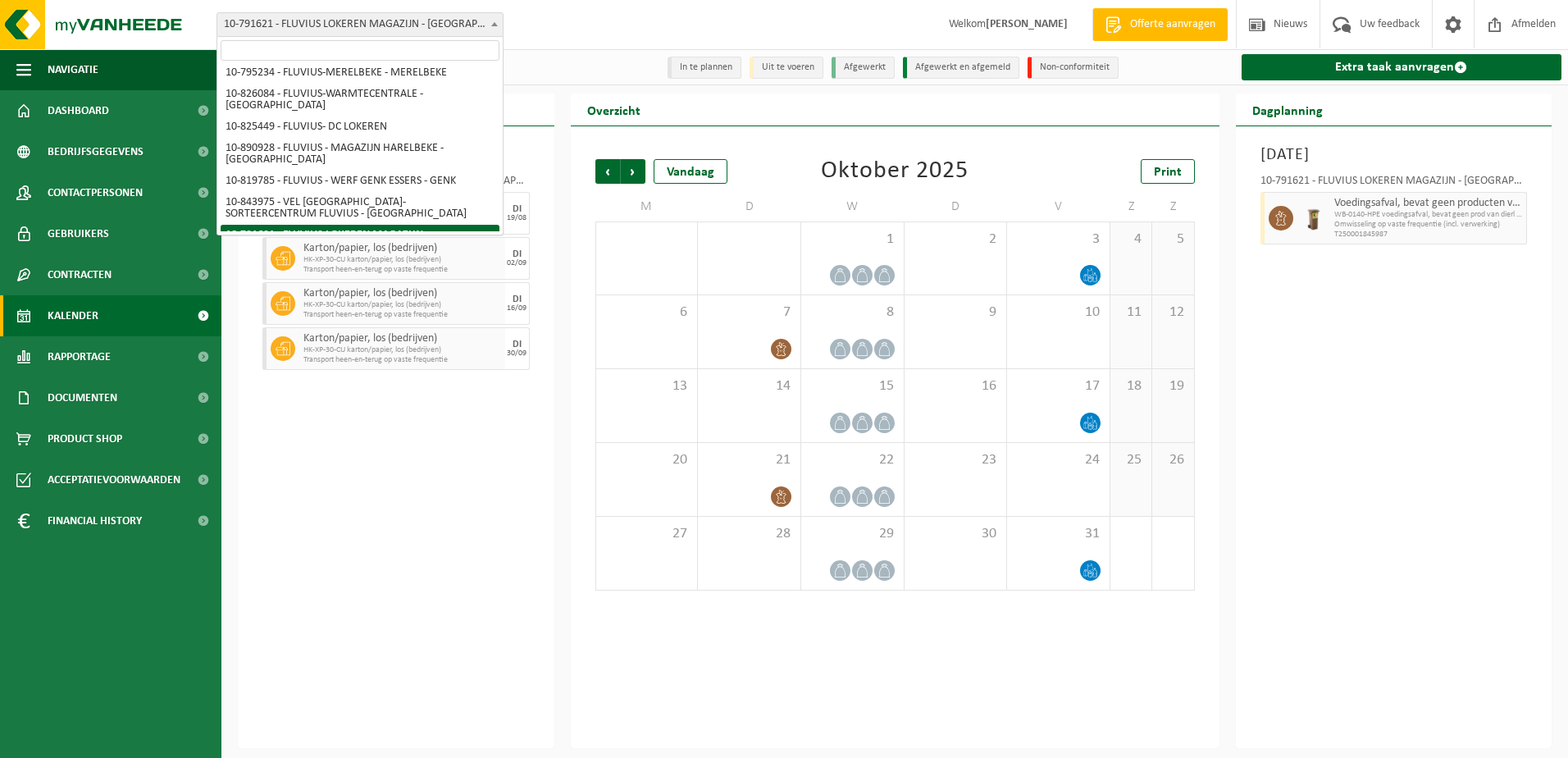
click at [436, 48] on input "search" at bounding box center [359, 50] width 279 height 21
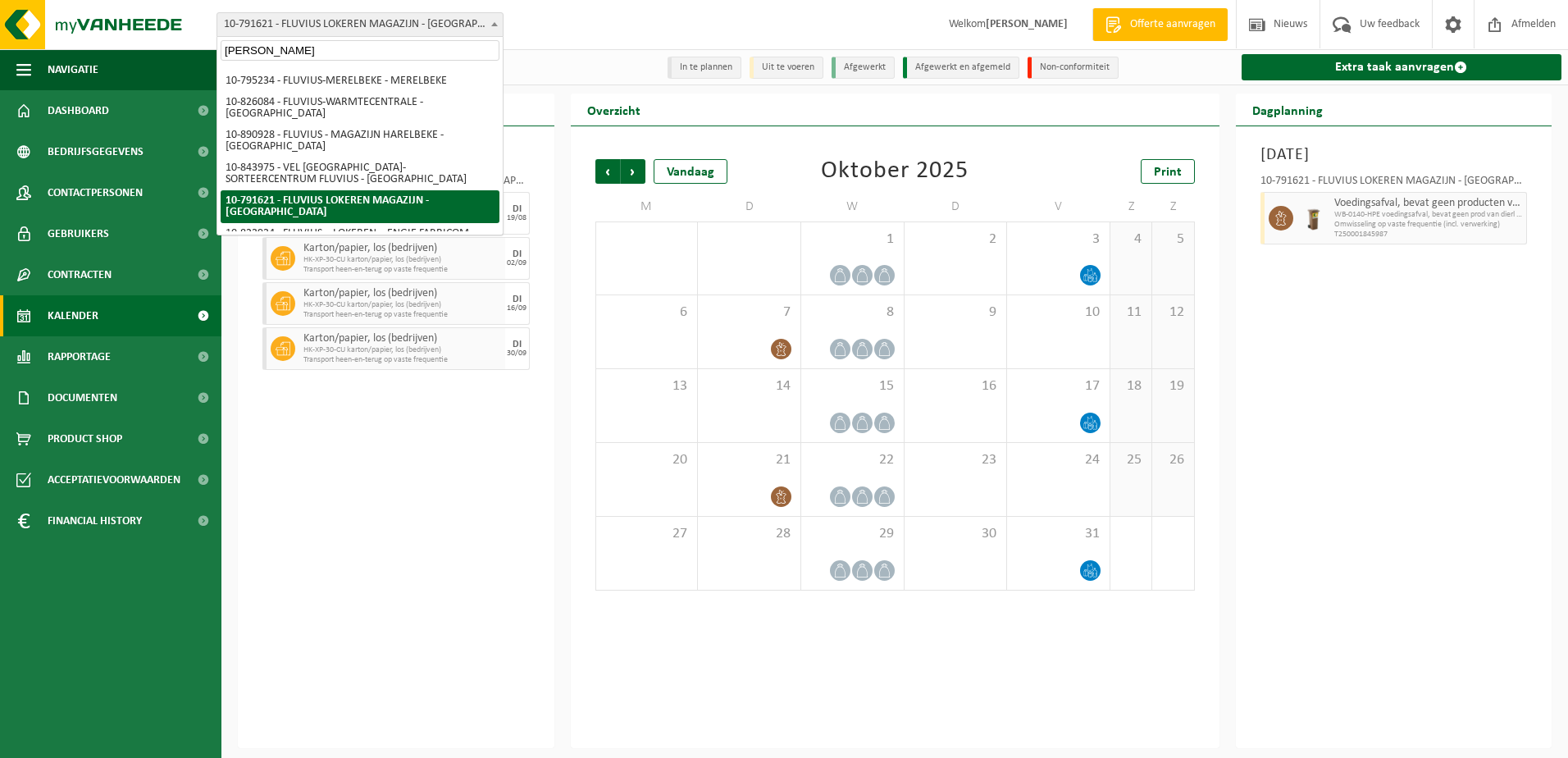
scroll to position [0, 0]
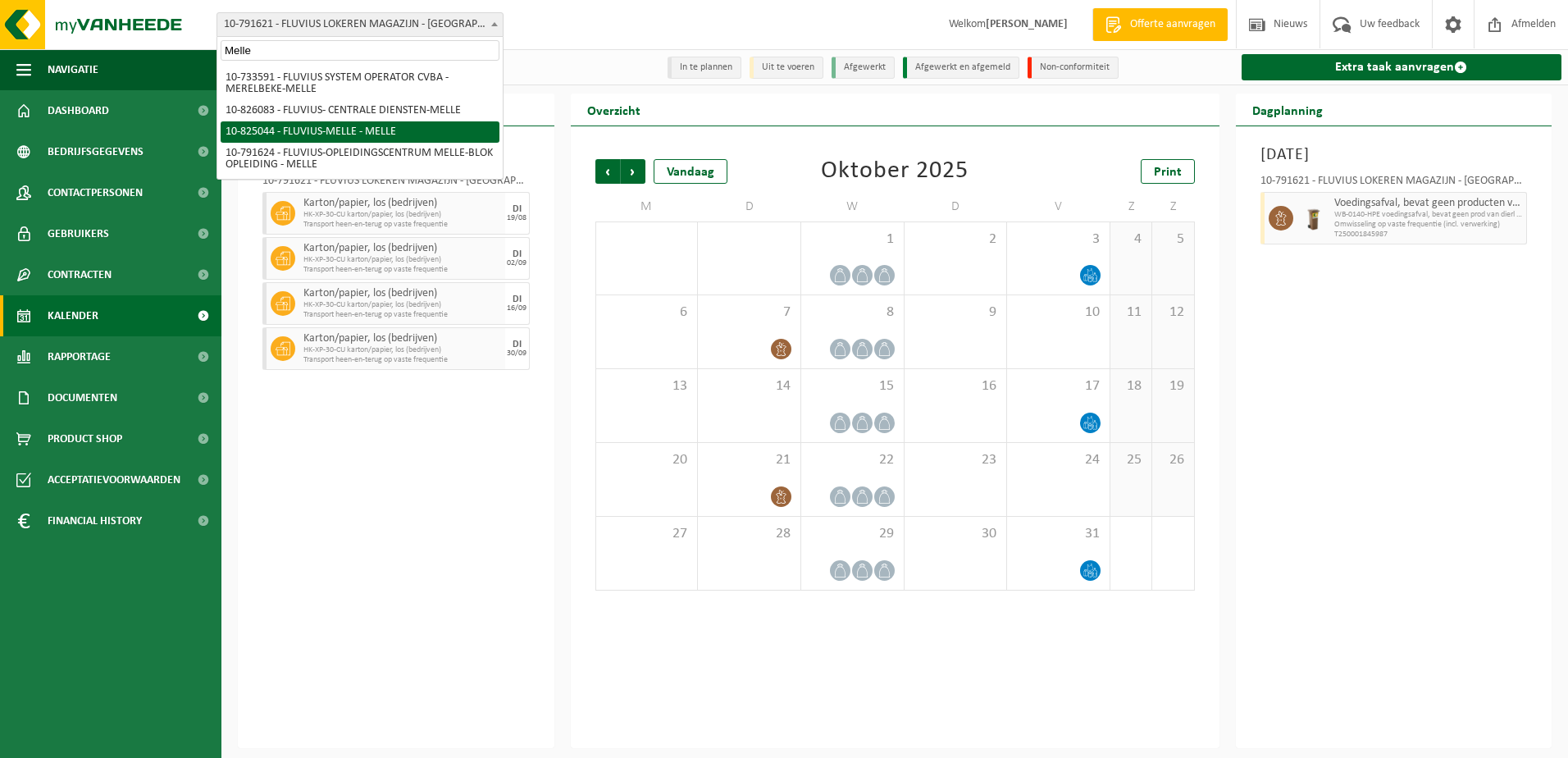
type input "Melle"
select select "85127"
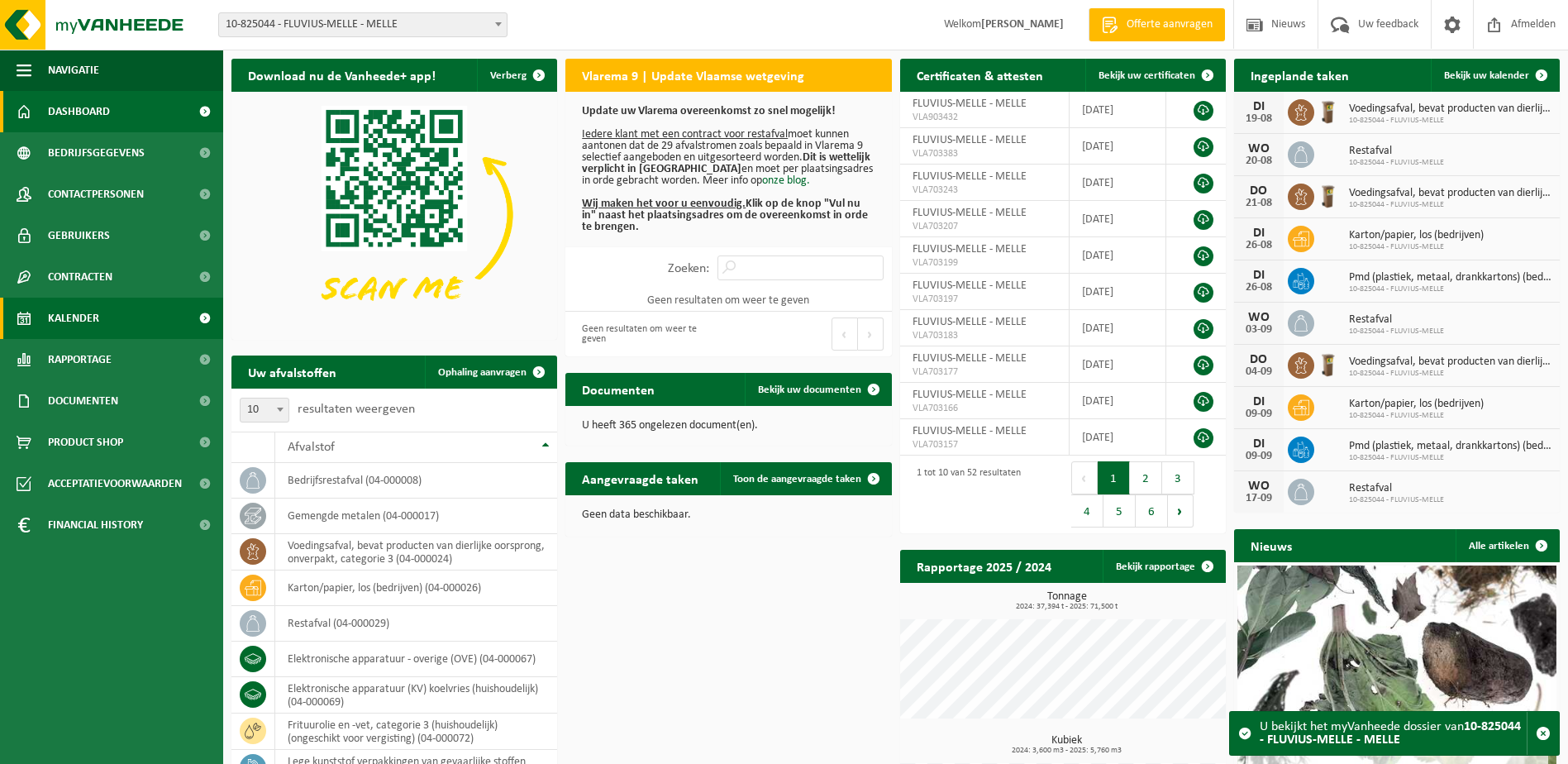
click at [80, 308] on span "Kalender" at bounding box center [74, 318] width 51 height 41
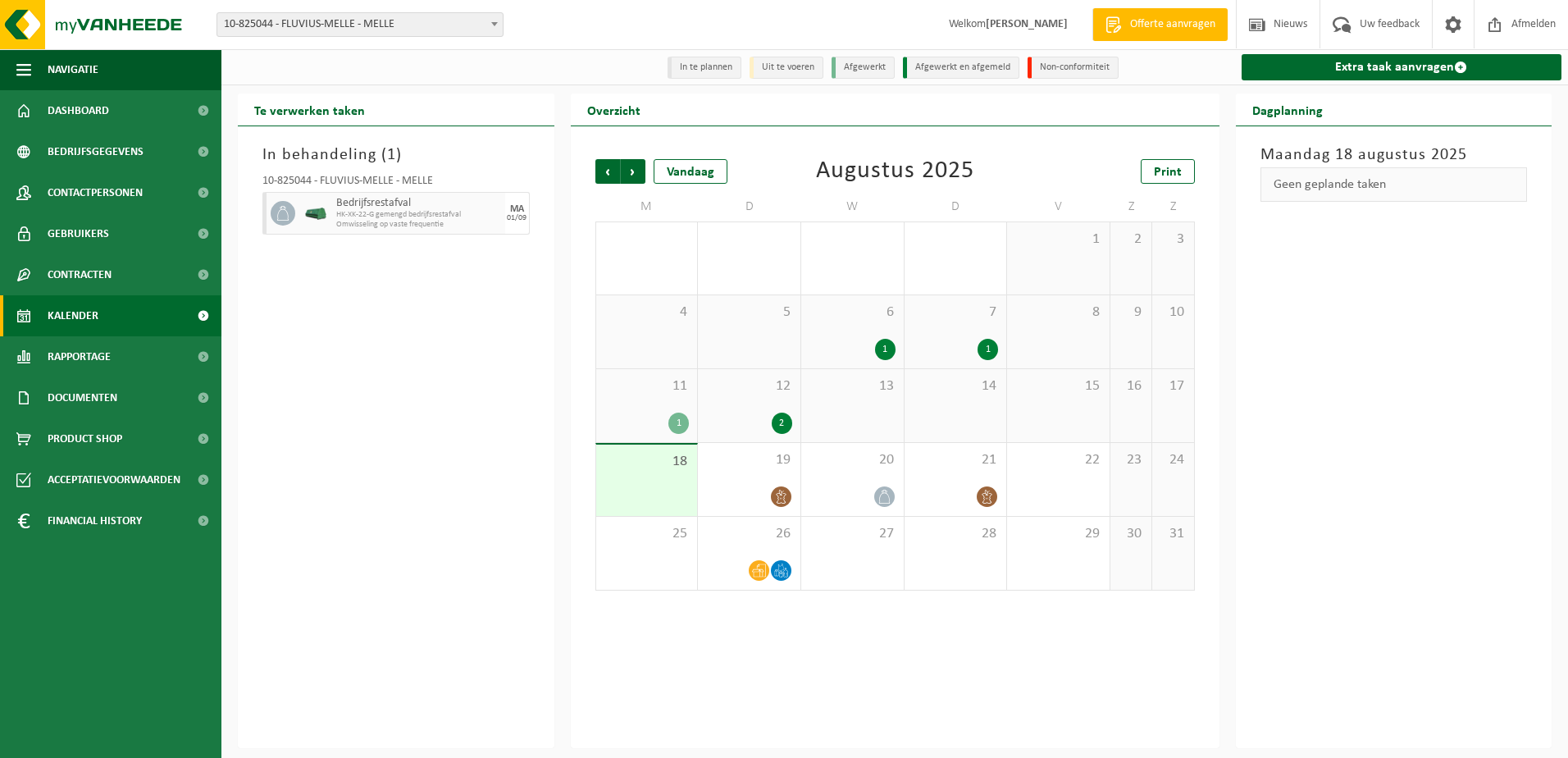
click at [761, 331] on div "5" at bounding box center [749, 331] width 103 height 73
click at [764, 478] on div "19" at bounding box center [749, 479] width 103 height 73
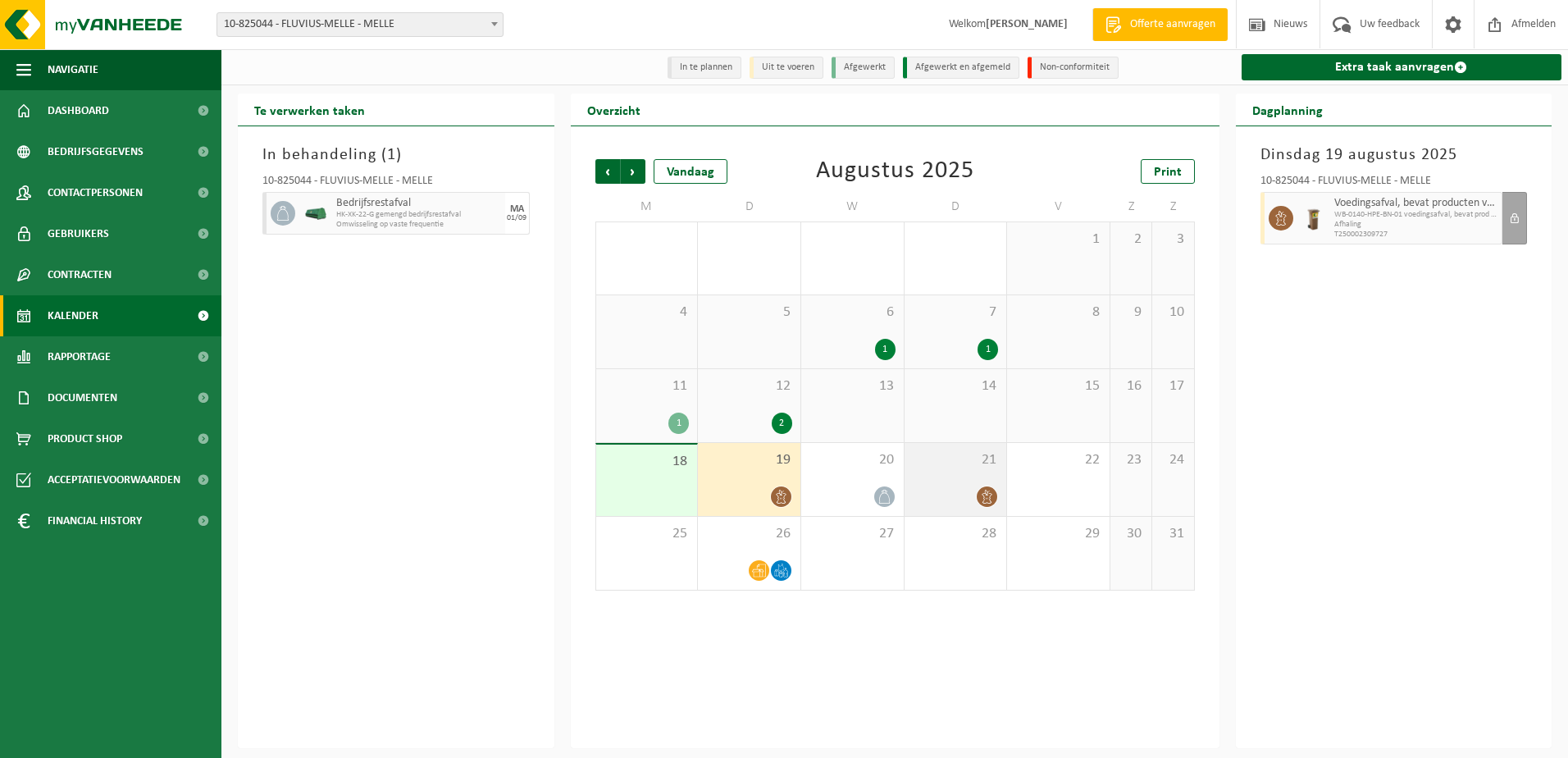
click at [982, 482] on div "21" at bounding box center [955, 479] width 103 height 73
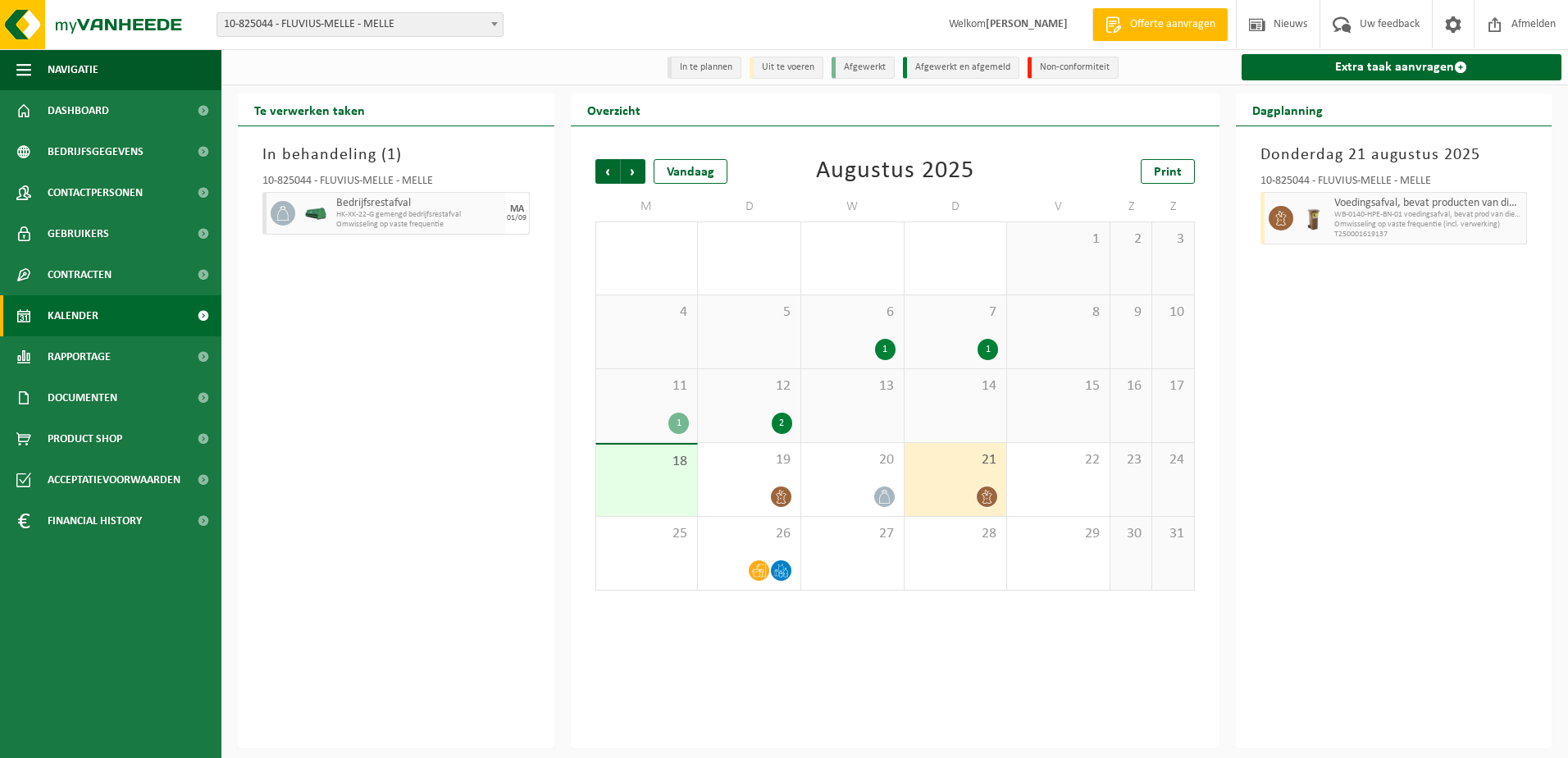
click at [968, 326] on div "7 1" at bounding box center [955, 331] width 103 height 73
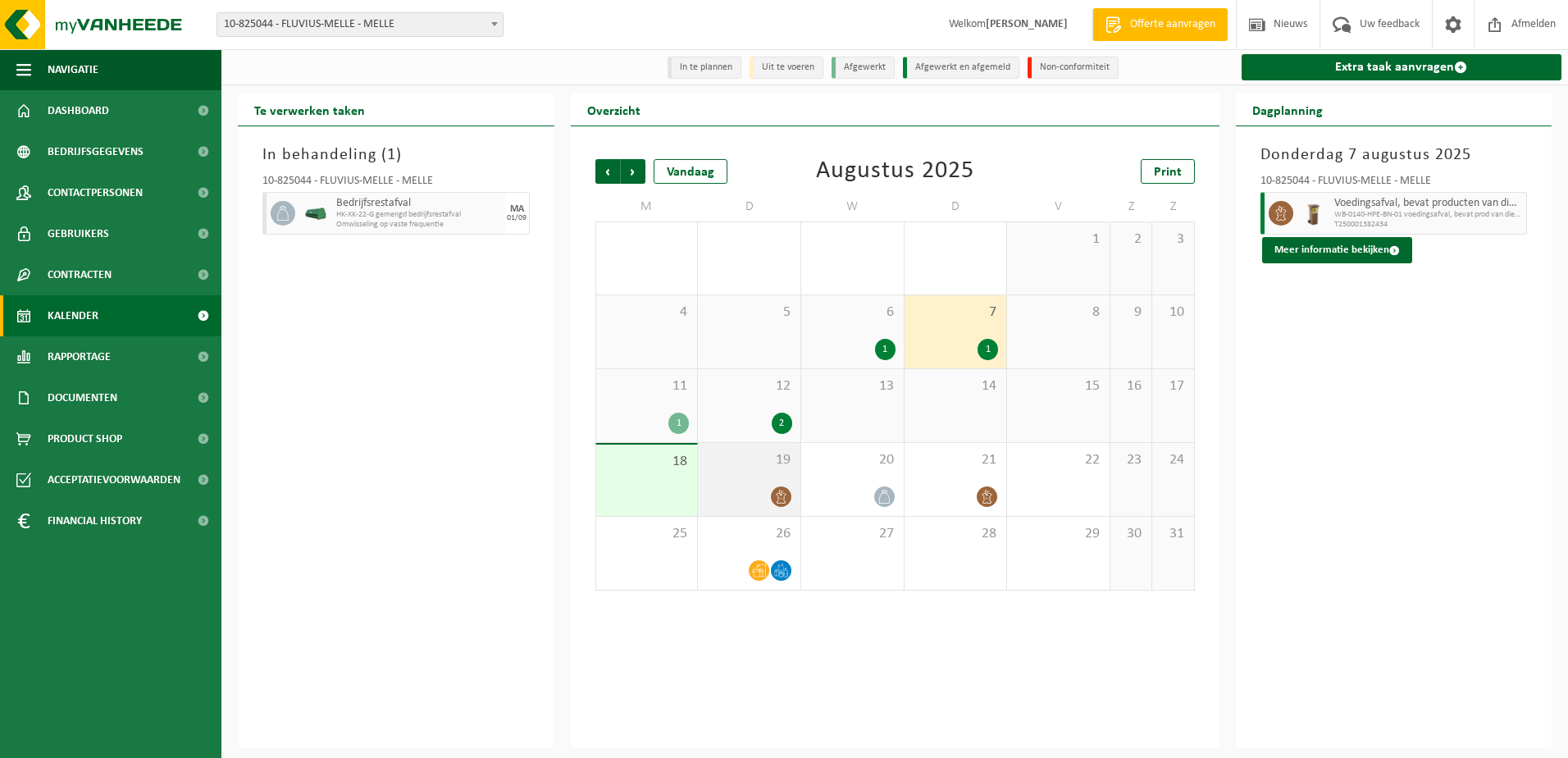
click at [751, 488] on div at bounding box center [749, 497] width 86 height 22
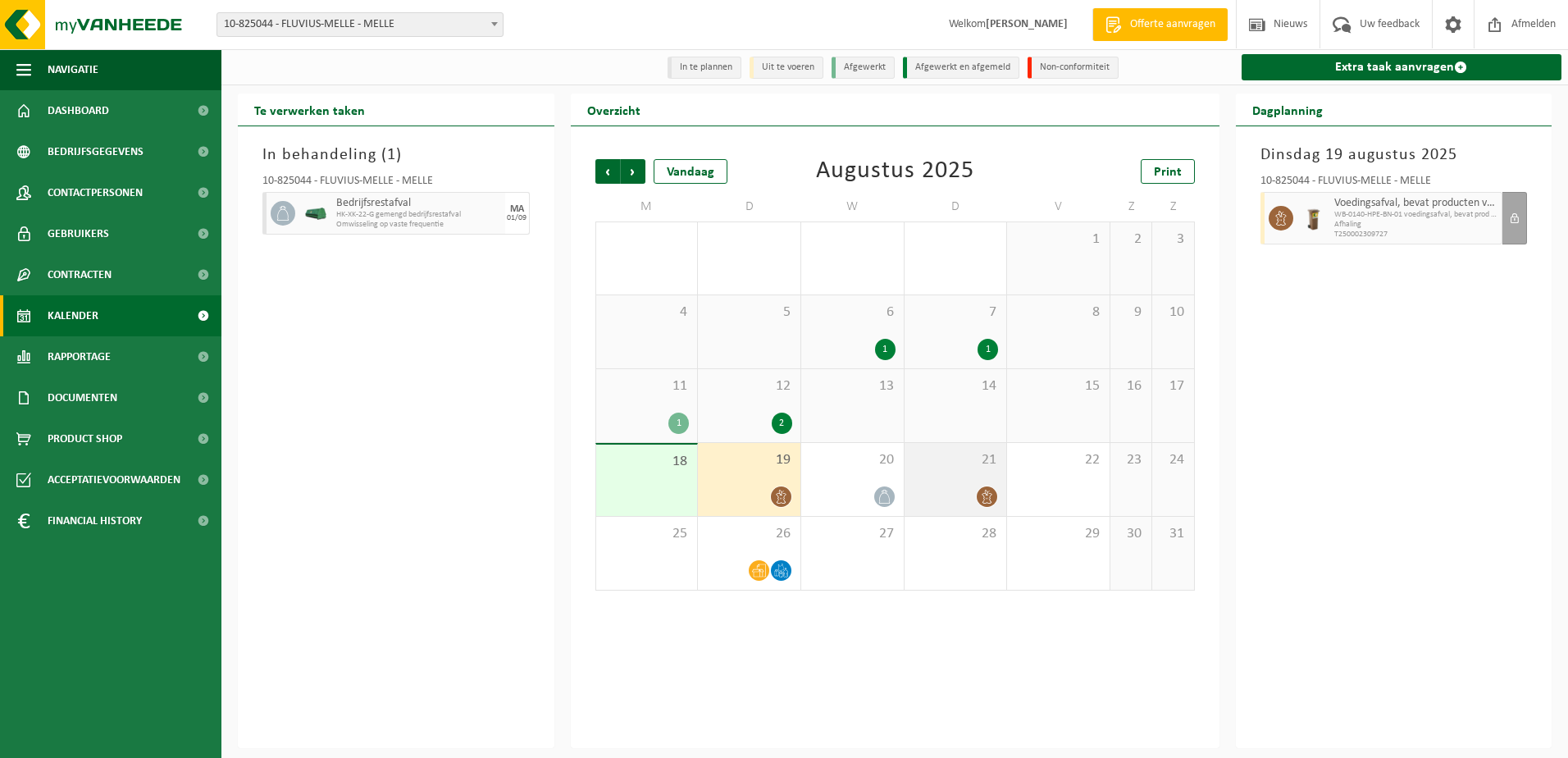
click at [977, 462] on span "21" at bounding box center [955, 460] width 86 height 18
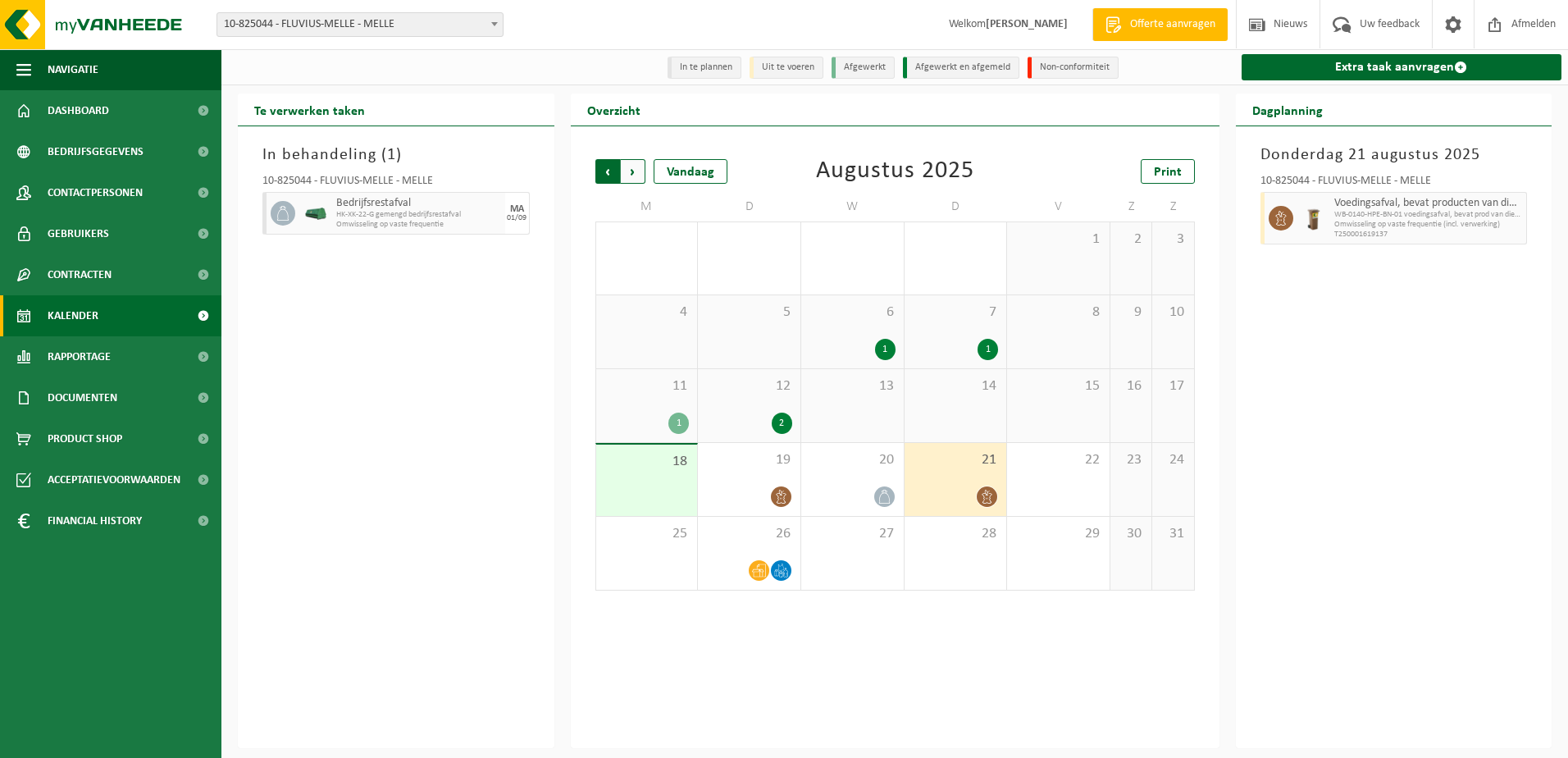
click at [632, 172] on span "Volgende" at bounding box center [633, 172] width 25 height 25
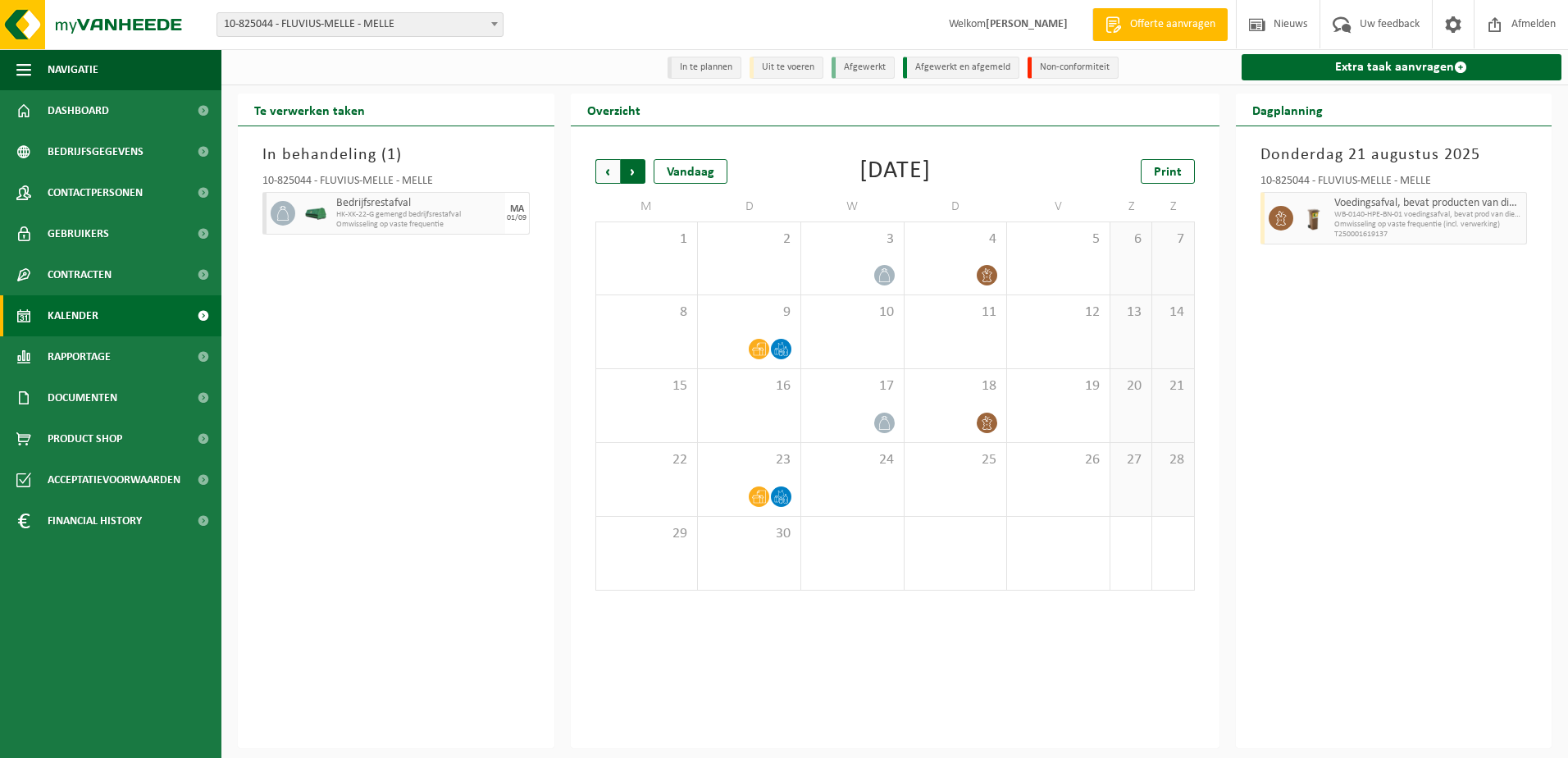
click at [597, 172] on span "Vorige" at bounding box center [607, 172] width 25 height 25
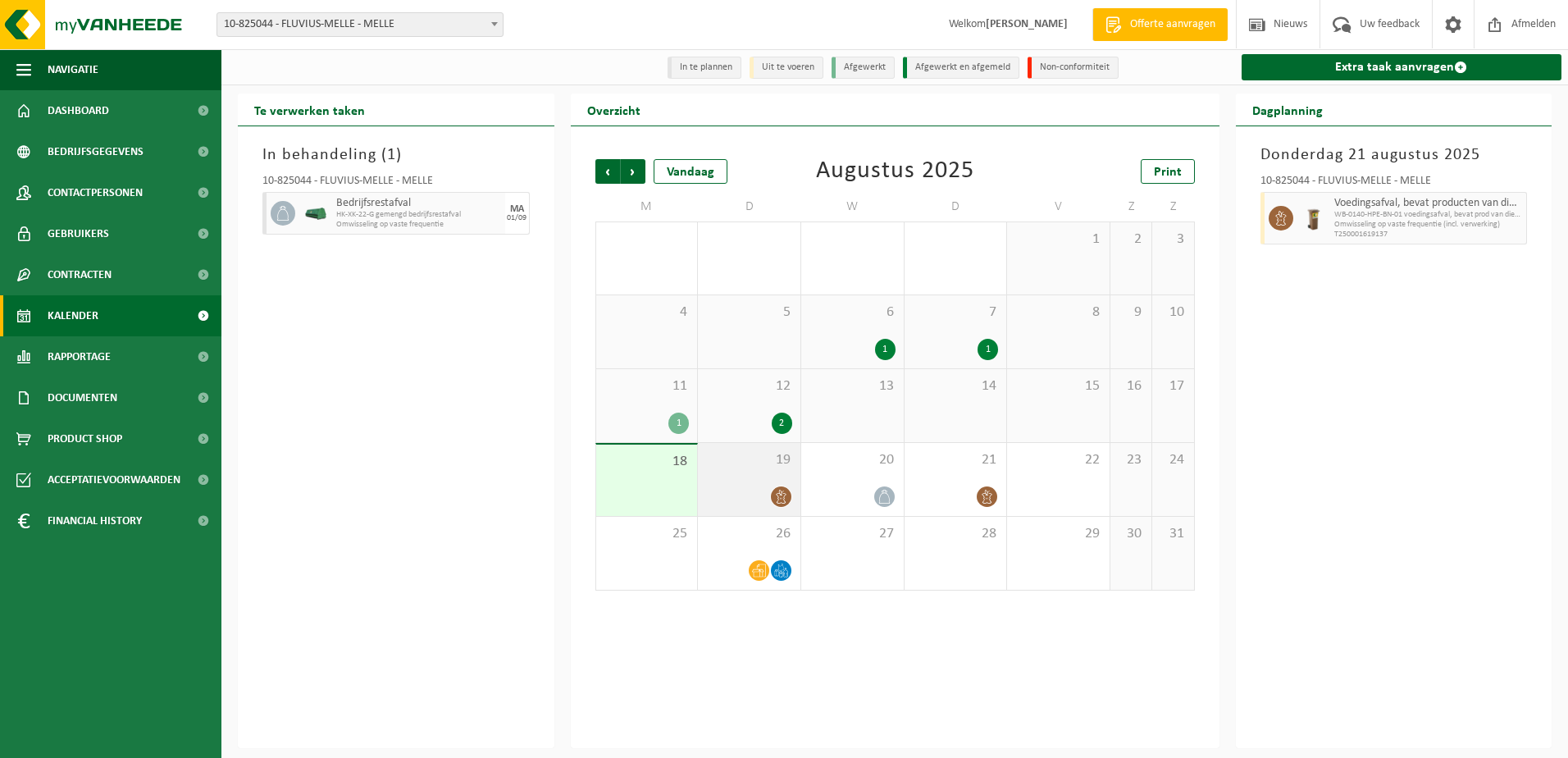
click at [749, 483] on div "19" at bounding box center [749, 479] width 103 height 73
click at [951, 478] on div "21" at bounding box center [955, 479] width 103 height 73
click at [965, 458] on span "21" at bounding box center [955, 460] width 86 height 18
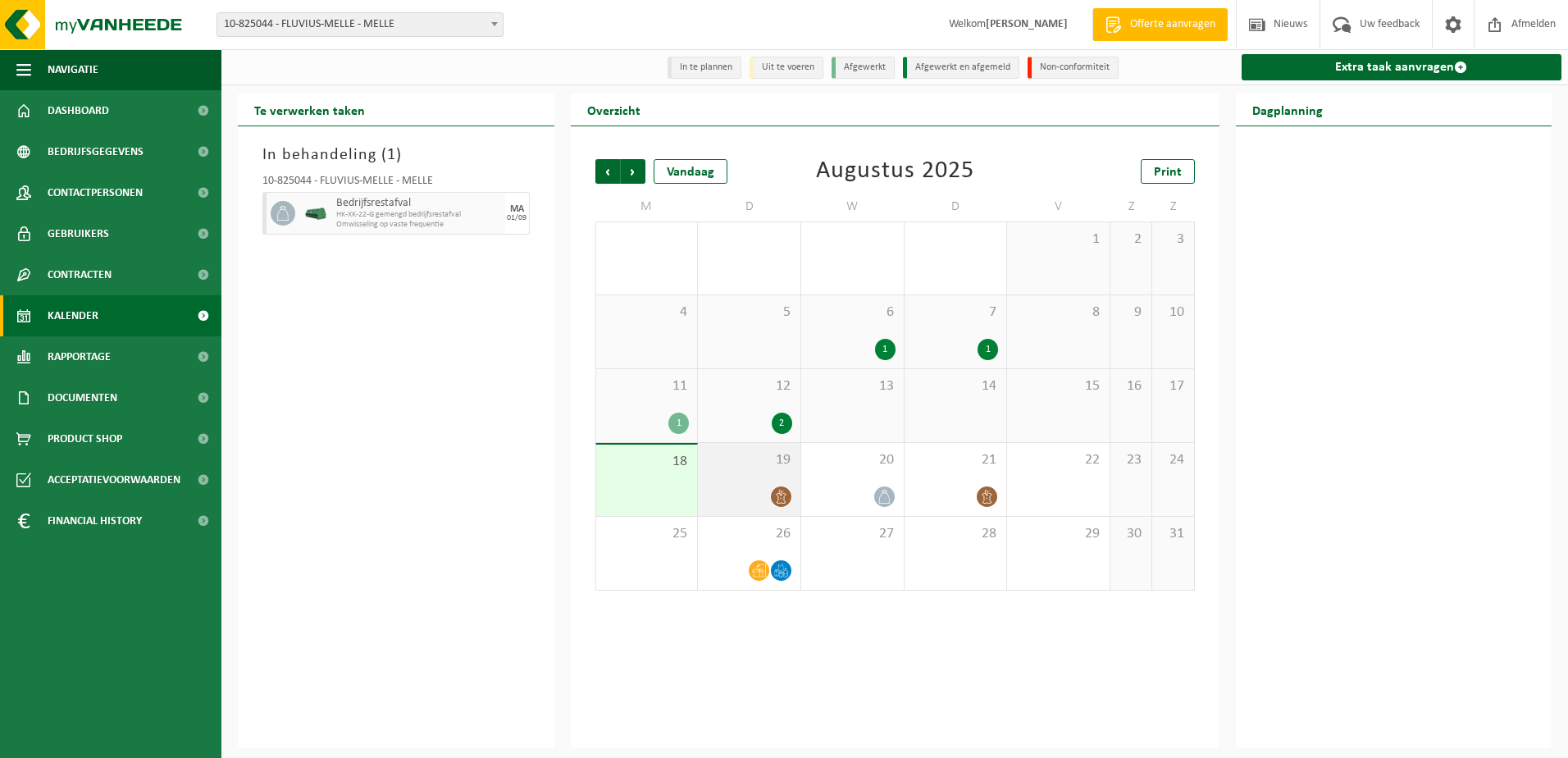
click at [748, 464] on span "19" at bounding box center [749, 460] width 86 height 18
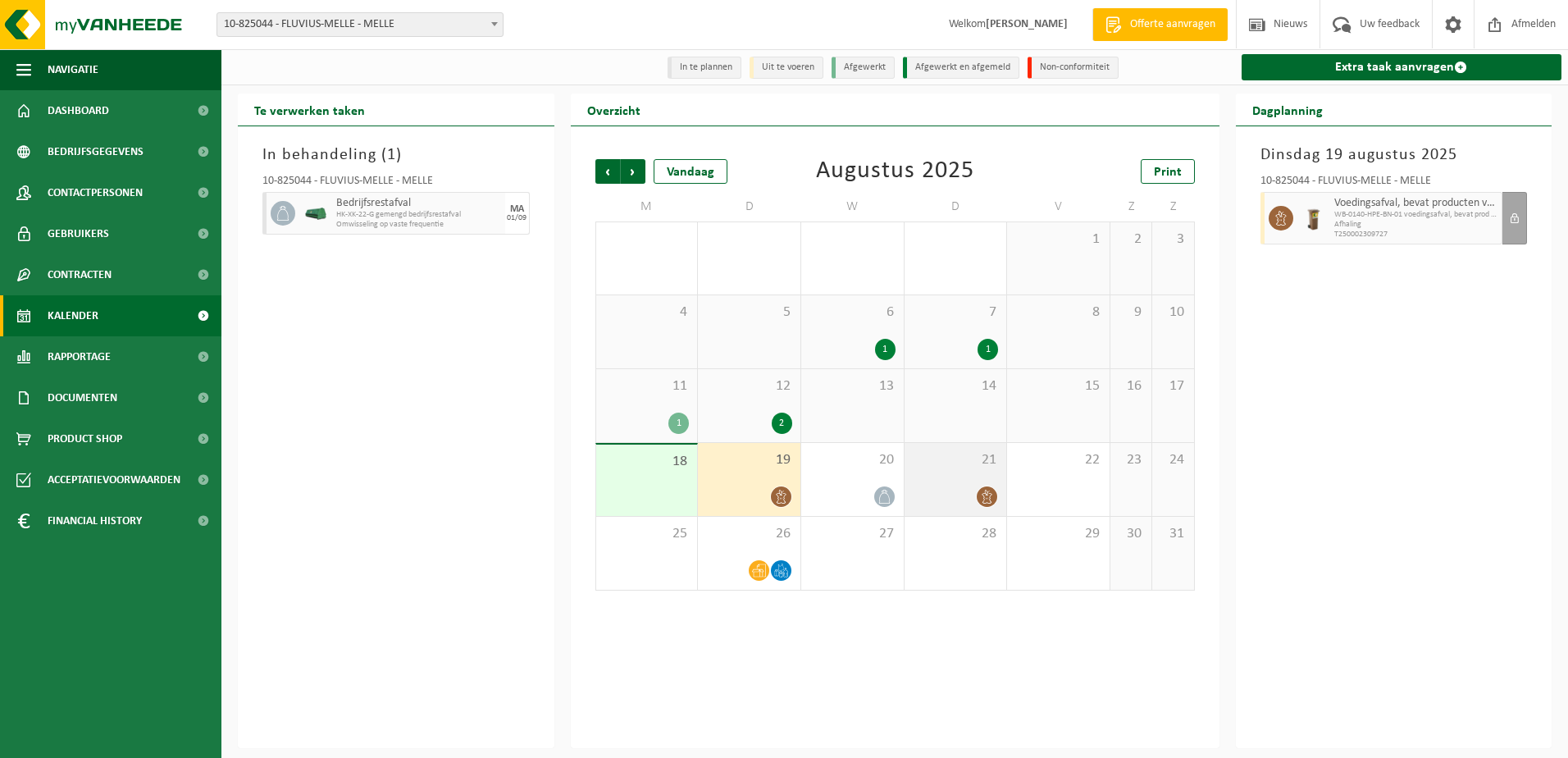
click at [962, 482] on div "21" at bounding box center [955, 479] width 103 height 73
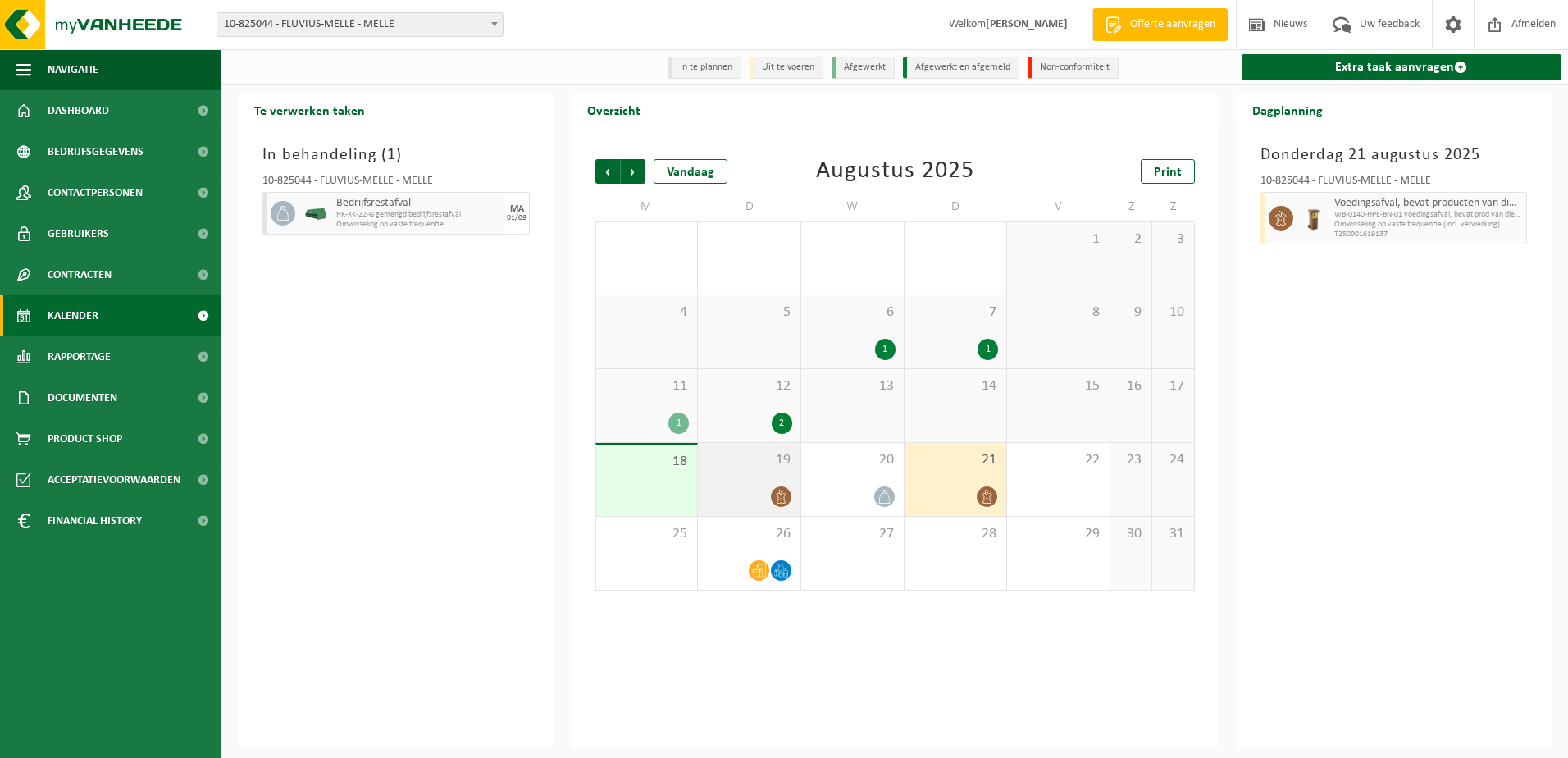
click at [768, 470] on div "19" at bounding box center [749, 479] width 103 height 73
